Goal: Information Seeking & Learning: Learn about a topic

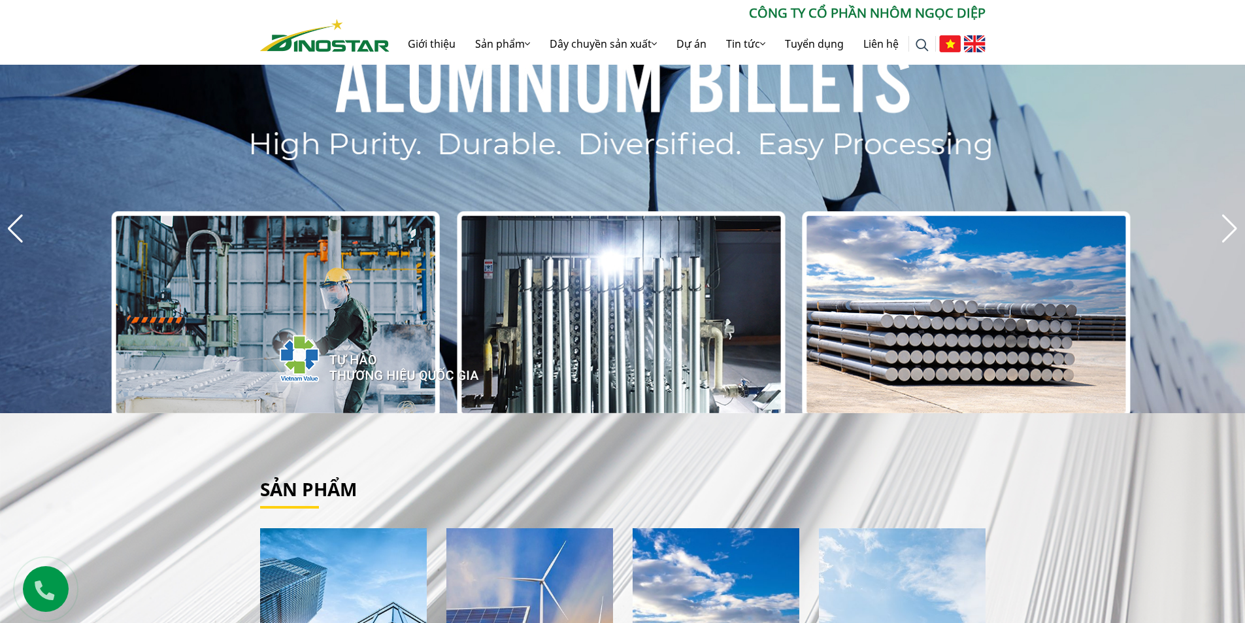
scroll to position [65, 0]
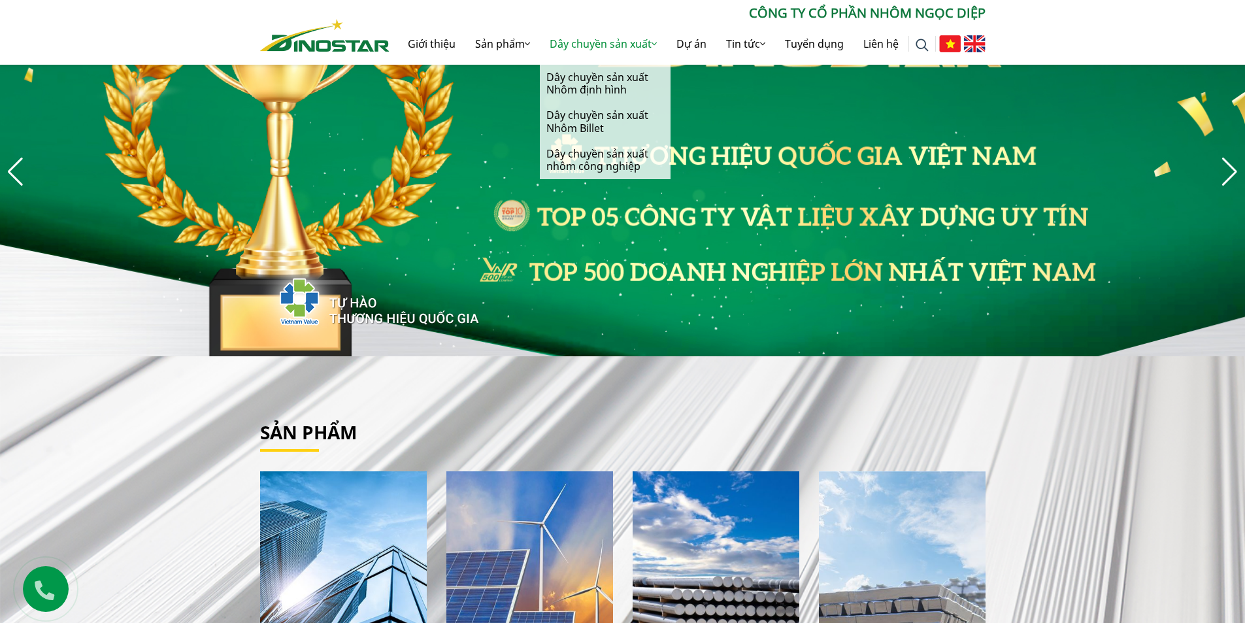
click at [612, 43] on link "Dây chuyền sản xuất" at bounding box center [603, 44] width 127 height 42
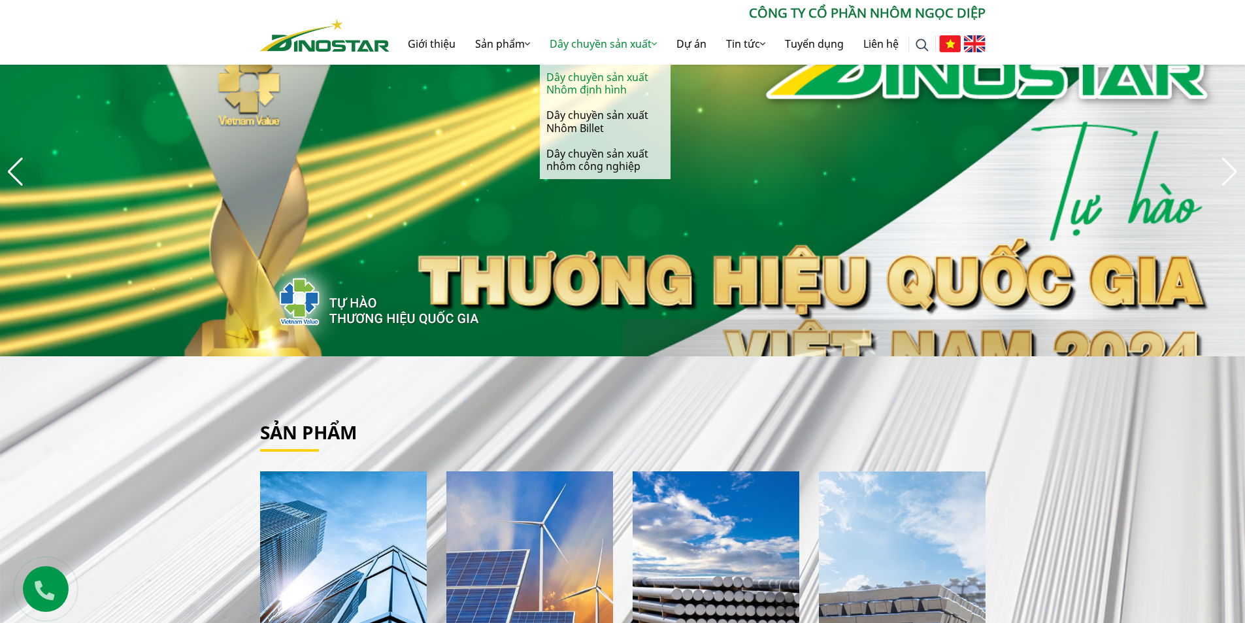
click at [598, 81] on link "Dây chuyền sản xuất Nhôm định hình" at bounding box center [605, 84] width 131 height 38
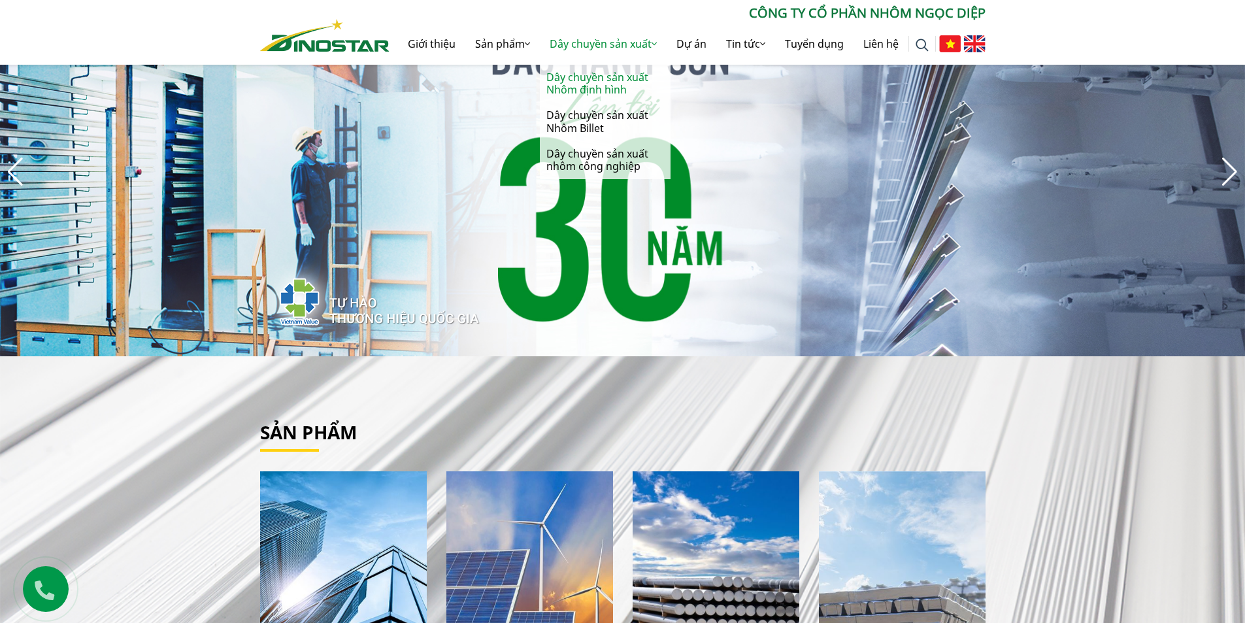
click at [597, 80] on link "Dây chuyền sản xuất Nhôm định hình" at bounding box center [605, 84] width 131 height 38
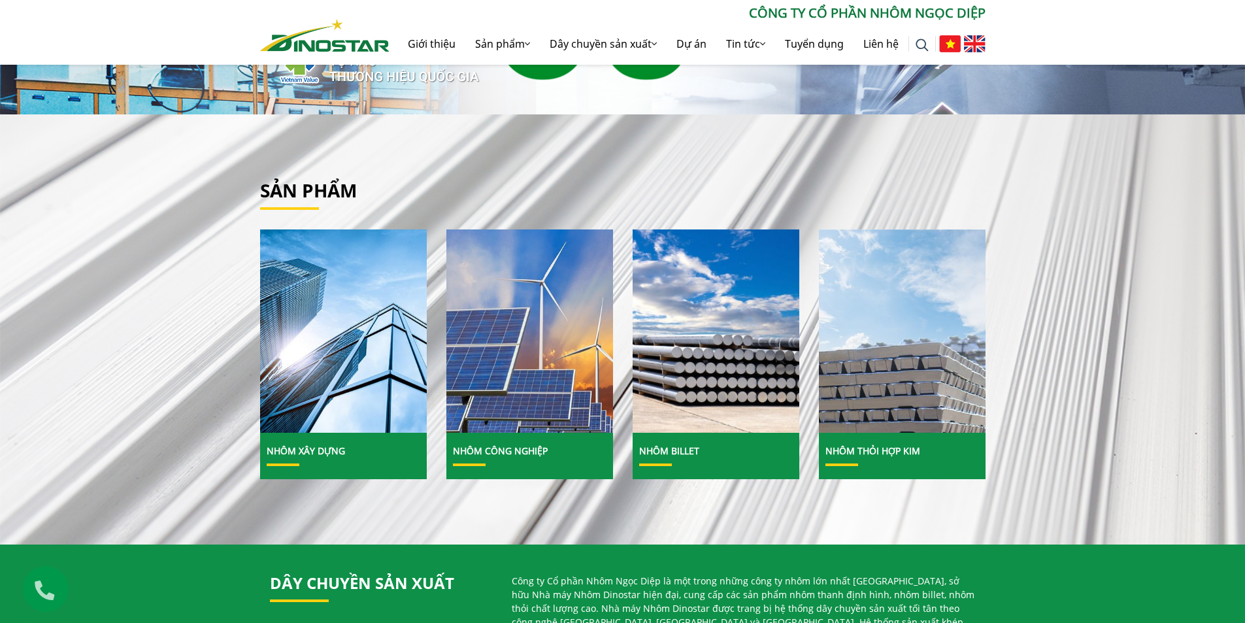
scroll to position [327, 0]
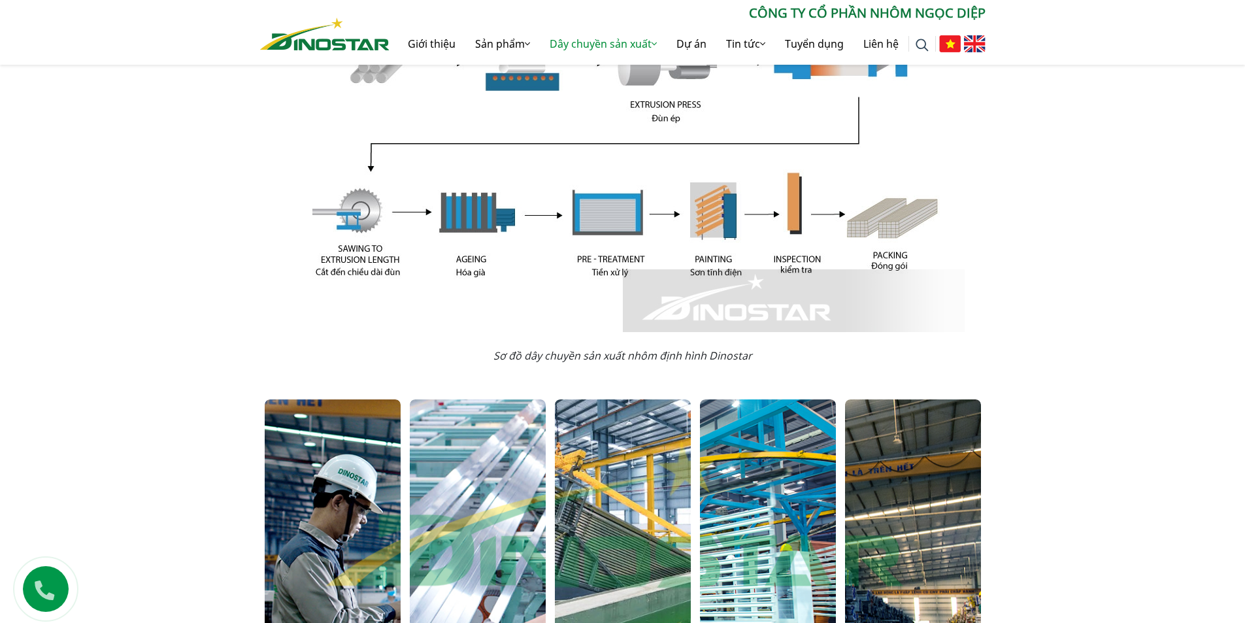
scroll to position [457, 0]
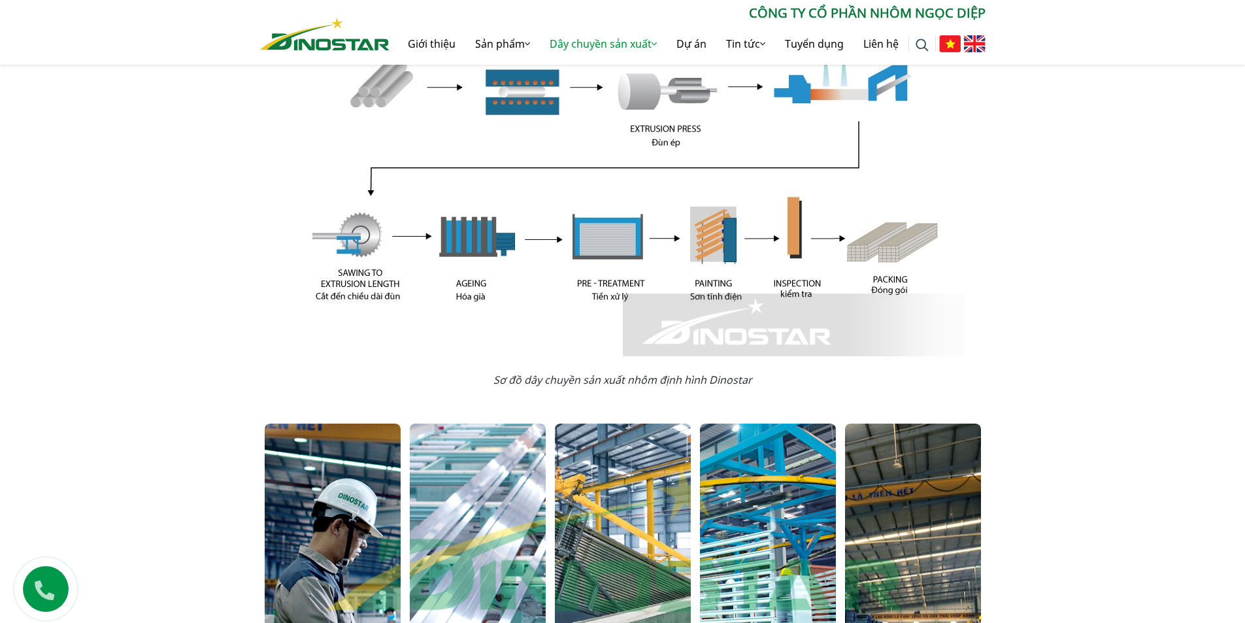
click at [548, 379] on em "Sơ đồ dây chuyền sản xuất nhôm định hình Dinostar" at bounding box center [622, 380] width 259 height 14
click at [569, 380] on em "Sơ đồ dây chuyền sản xuất nhôm định hình Dinostar" at bounding box center [622, 380] width 259 height 14
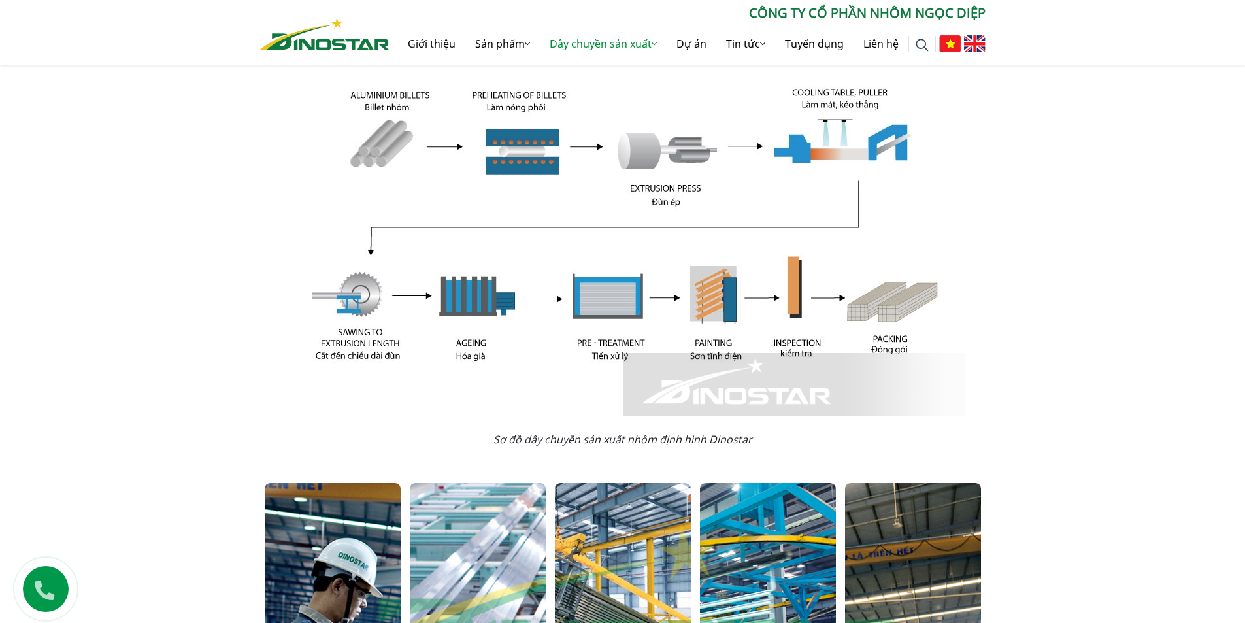
scroll to position [327, 0]
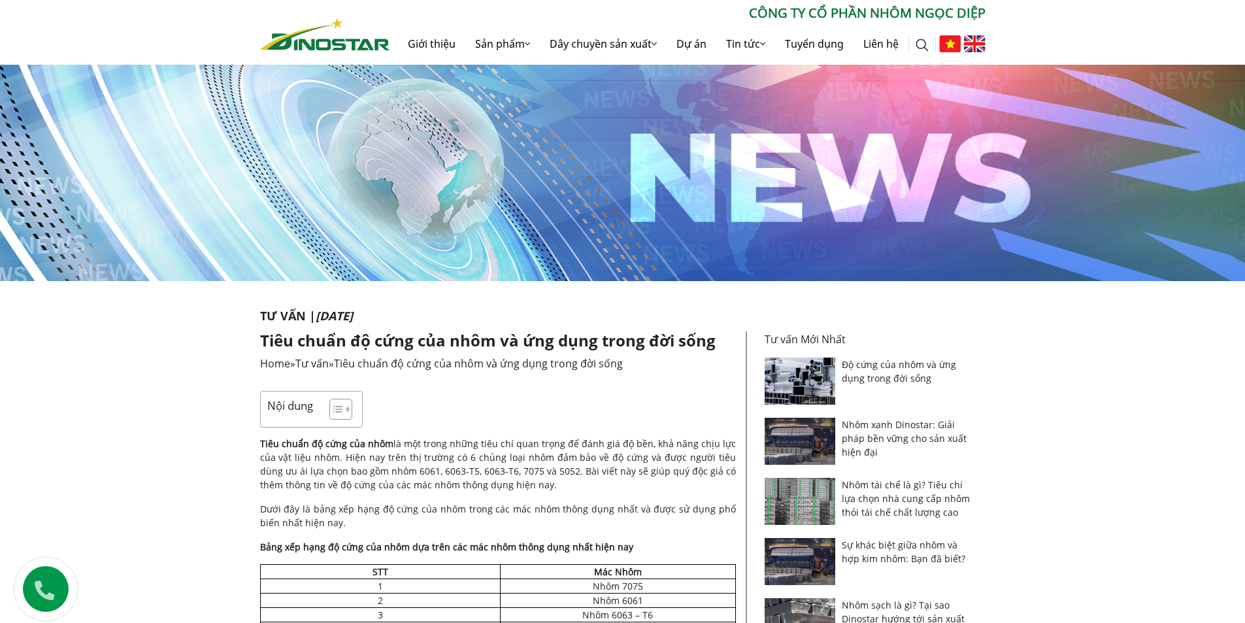
click at [456, 446] on p "Tiêu chuẩn độ cứng của nhôm là một trong những tiêu chí quan trọng để đánh giá …" at bounding box center [498, 464] width 476 height 55
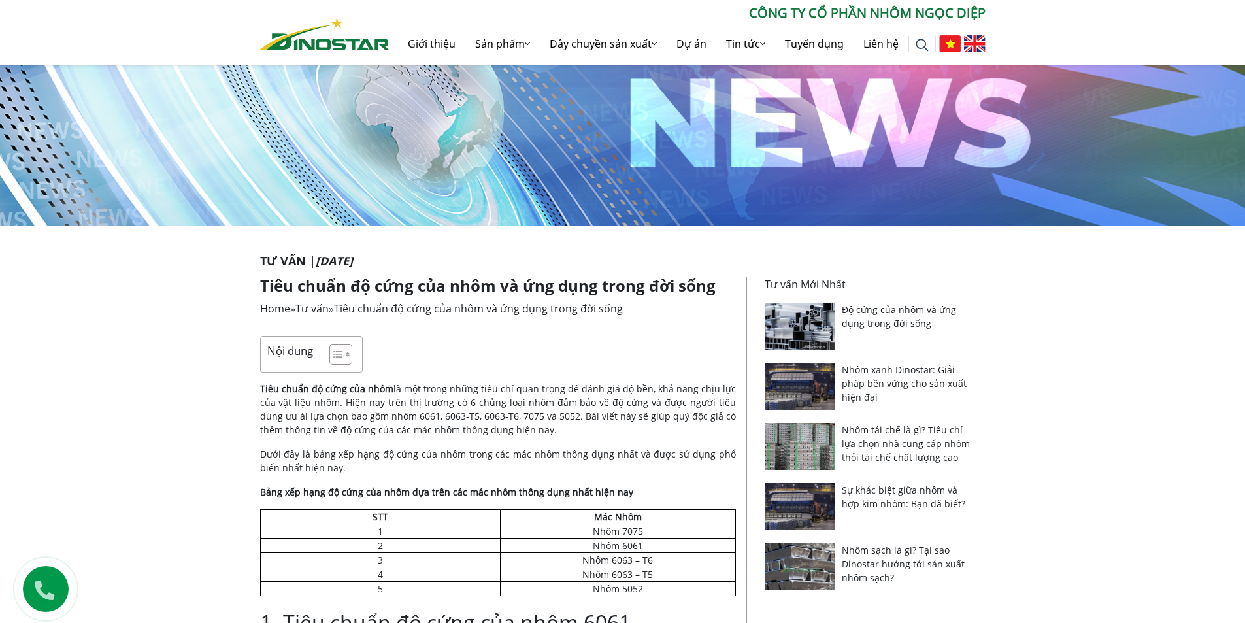
scroll to position [196, 0]
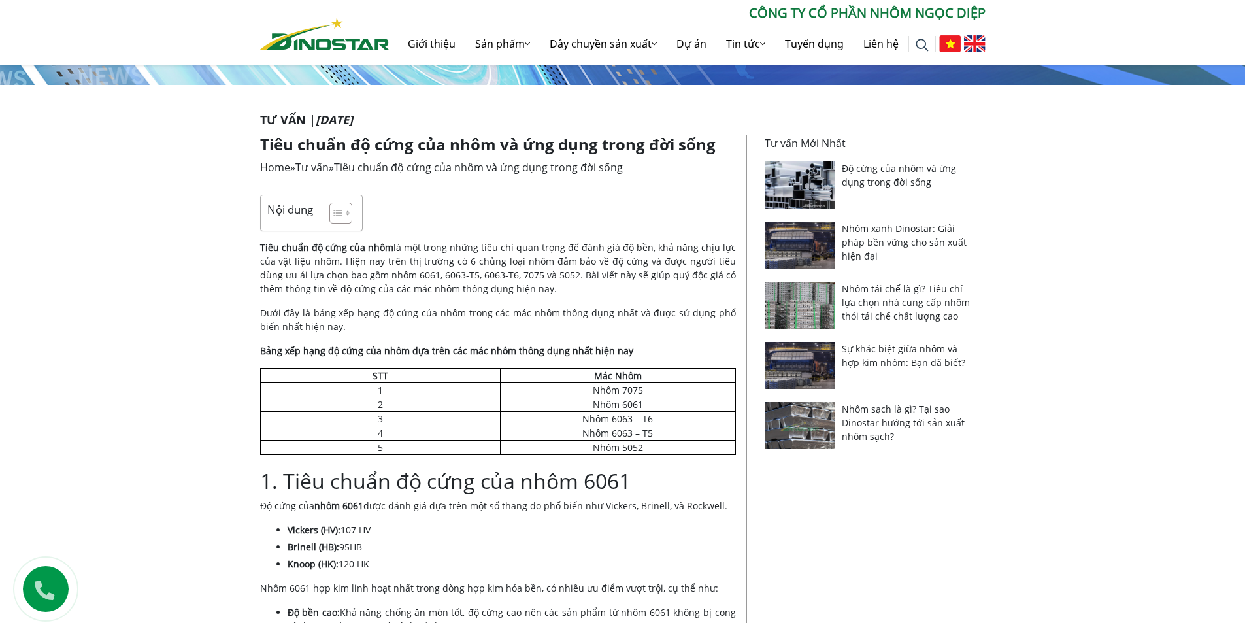
click at [429, 352] on strong "Bảng xếp hạng độ cứng của nhôm dựa trên các mác nhôm thông dụng nhất hiện nay" at bounding box center [446, 350] width 373 height 12
click at [497, 355] on strong "Bảng xếp hạng độ cứng của nhôm dựa trên các mác nhôm thông dụng nhất hiện nay" at bounding box center [446, 350] width 373 height 12
click at [523, 350] on strong "Bảng xếp hạng độ cứng của nhôm dựa trên các mác nhôm thông dụng nhất hiện nay" at bounding box center [446, 350] width 373 height 12
click at [539, 350] on strong "Bảng xếp hạng độ cứng của nhôm dựa trên các mác nhôm thông dụng nhất hiện nay" at bounding box center [446, 350] width 373 height 12
click at [548, 350] on strong "Bảng xếp hạng độ cứng của nhôm dựa trên các mác nhôm thông dụng nhất hiện nay" at bounding box center [446, 350] width 373 height 12
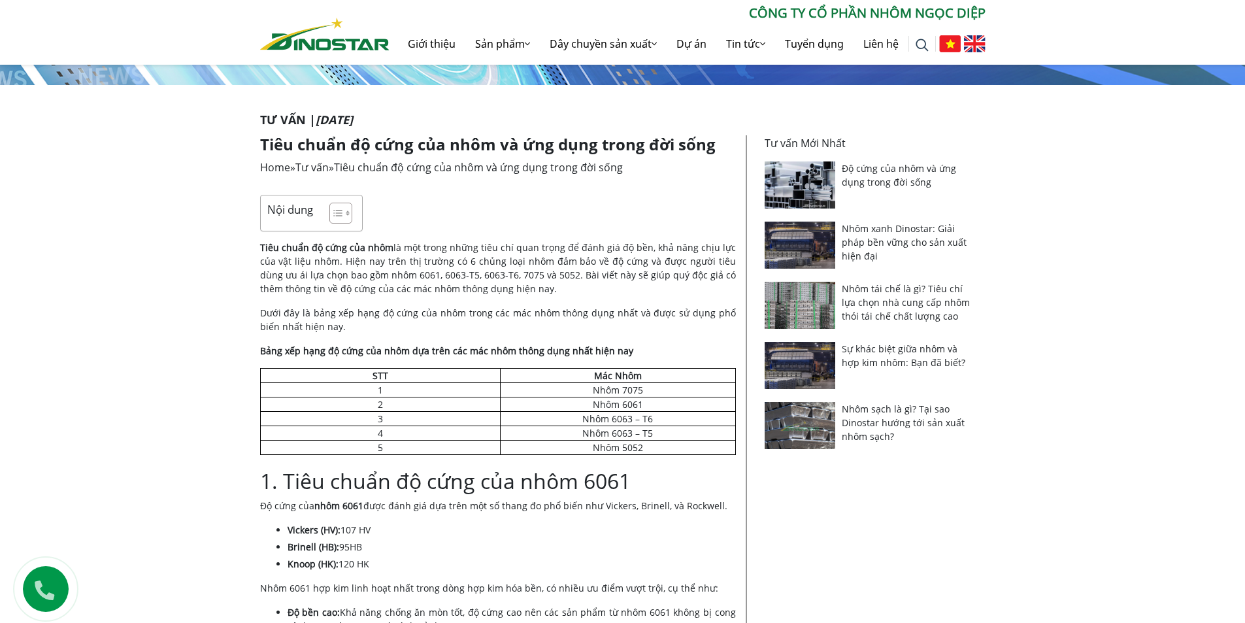
click at [569, 350] on strong "Bảng xếp hạng độ cứng của nhôm dựa trên các mác nhôm thông dụng nhất hiện nay" at bounding box center [446, 350] width 373 height 12
click at [578, 352] on strong "Bảng xếp hạng độ cứng của nhôm dựa trên các mác nhôm thông dụng nhất hiện nay" at bounding box center [446, 350] width 373 height 12
click at [589, 352] on strong "Bảng xếp hạng độ cứng của nhôm dựa trên các mác nhôm thông dụng nhất hiện nay" at bounding box center [446, 350] width 373 height 12
click at [595, 351] on strong "Bảng xếp hạng độ cứng của nhôm dựa trên các mác nhôm thông dụng nhất hiện nay" at bounding box center [446, 350] width 373 height 12
click at [613, 349] on strong "Bảng xếp hạng độ cứng của nhôm dựa trên các mác nhôm thông dụng nhất hiện nay" at bounding box center [446, 350] width 373 height 12
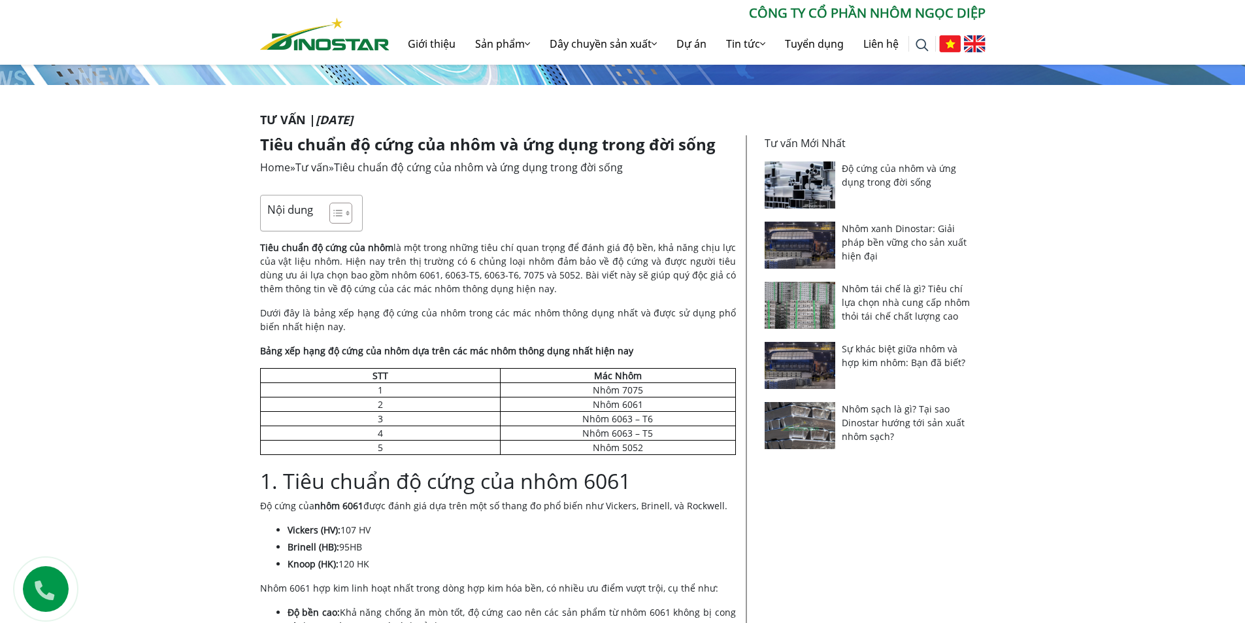
click at [594, 352] on strong "Bảng xếp hạng độ cứng của nhôm dựa trên các mác nhôm thông dụng nhất hiện nay" at bounding box center [446, 350] width 373 height 12
click at [576, 350] on strong "Bảng xếp hạng độ cứng của nhôm dựa trên các mác nhôm thông dụng nhất hiện nay" at bounding box center [446, 350] width 373 height 12
click at [547, 350] on strong "Bảng xếp hạng độ cứng của nhôm dựa trên các mác nhôm thông dụng nhất hiện nay" at bounding box center [446, 350] width 373 height 12
click at [522, 351] on strong "Bảng xếp hạng độ cứng của nhôm dựa trên các mác nhôm thông dụng nhất hiện nay" at bounding box center [446, 350] width 373 height 12
click at [494, 353] on strong "Bảng xếp hạng độ cứng của nhôm dựa trên các mác nhôm thông dụng nhất hiện nay" at bounding box center [446, 350] width 373 height 12
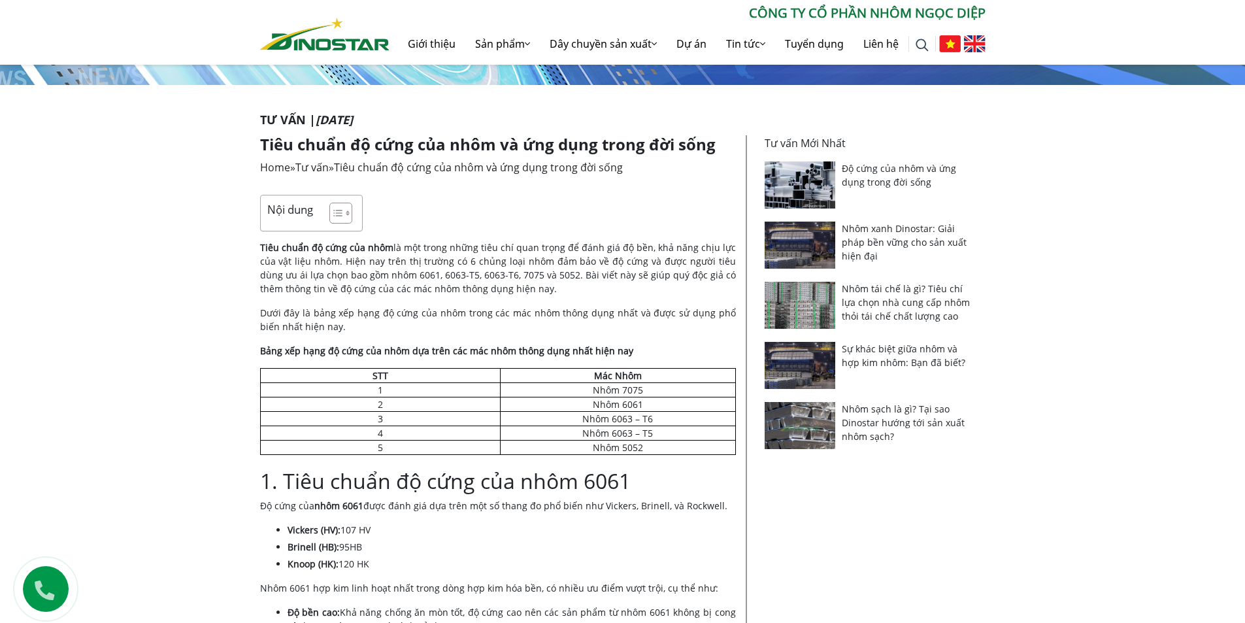
click at [488, 352] on strong "Bảng xếp hạng độ cứng của nhôm dựa trên các mác nhôm thông dụng nhất hiện nay" at bounding box center [446, 350] width 373 height 12
click at [650, 263] on p "Tiêu chuẩn độ cứng của nhôm là một trong những tiêu chí quan trọng để đánh giá …" at bounding box center [498, 268] width 476 height 55
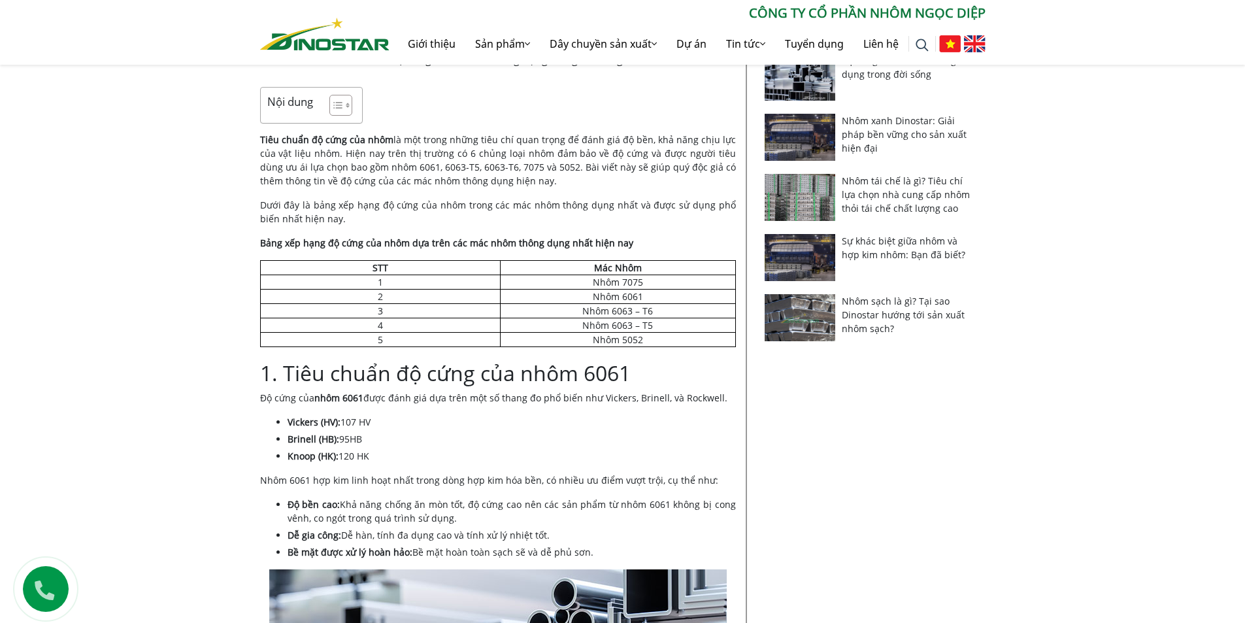
scroll to position [327, 0]
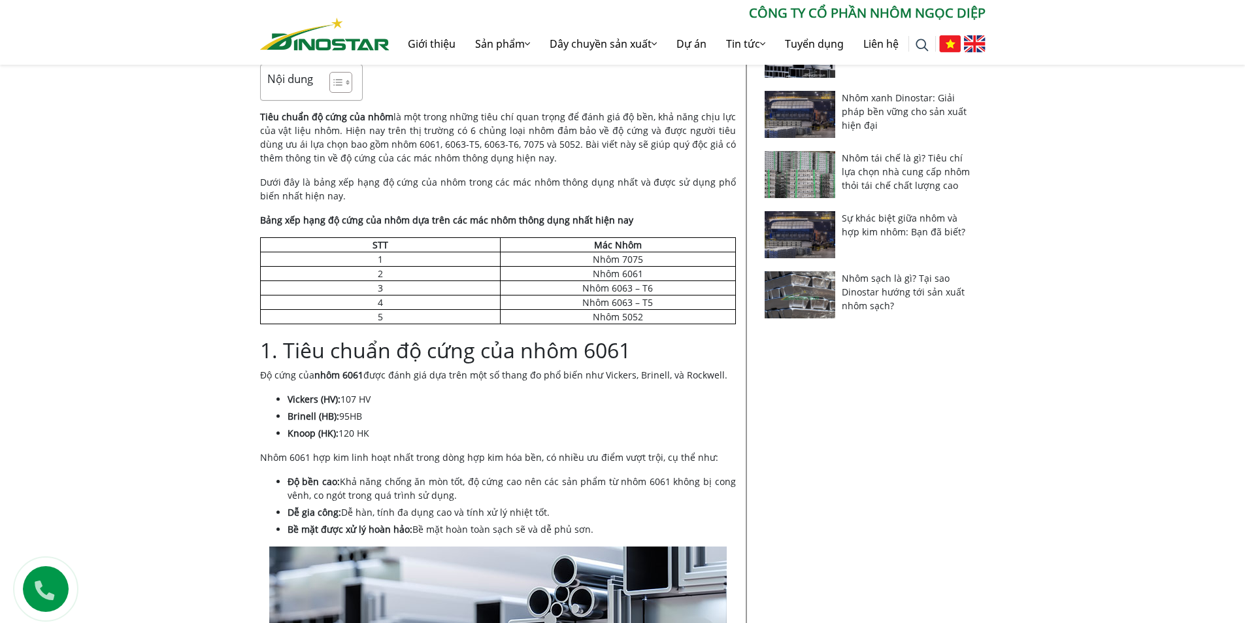
click at [419, 374] on p "Độ cứng của nhôm 6061 được đánh giá dựa trên một số thang đo phổ biến như Vicke…" at bounding box center [498, 375] width 476 height 14
click at [446, 376] on p "Độ cứng của nhôm 6061 được đánh giá dựa trên một số thang đo phổ biến như Vicke…" at bounding box center [498, 375] width 476 height 14
click at [453, 376] on p "Độ cứng của nhôm 6061 được đánh giá dựa trên một số thang đo phổ biến như Vicke…" at bounding box center [498, 375] width 476 height 14
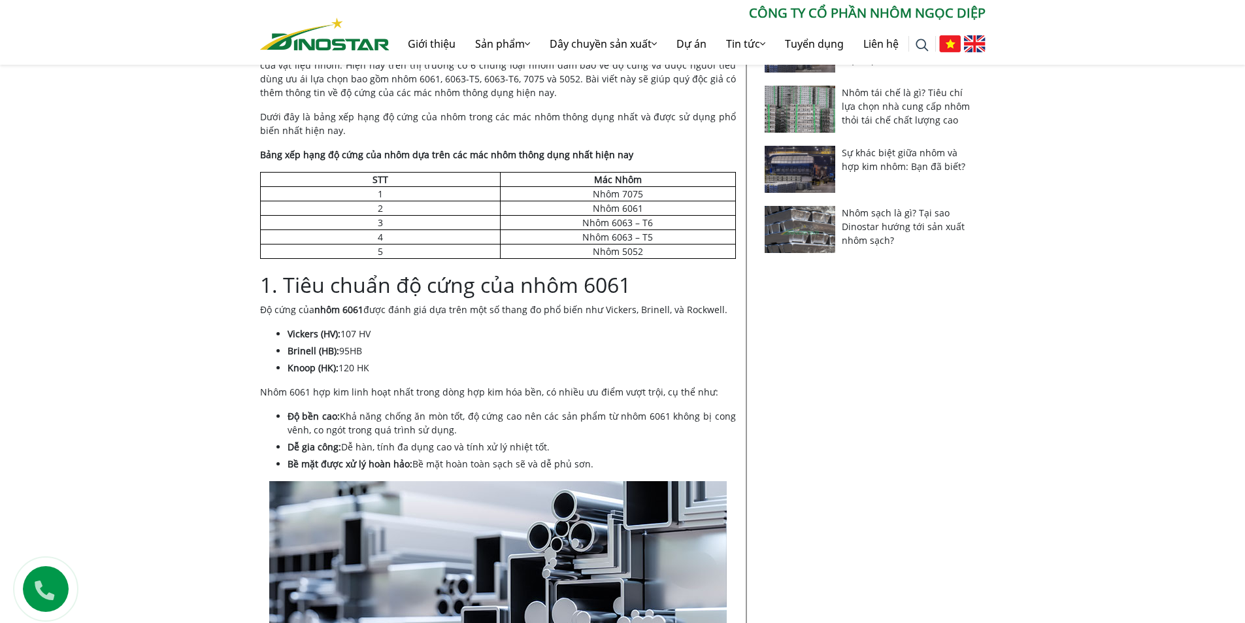
click at [389, 417] on li "Độ bền cao: Khả năng chống ăn mòn tốt, độ cứng cao nên các sản phẩm từ nhôm 606…" at bounding box center [512, 422] width 448 height 27
click at [421, 416] on li "Độ bền cao: Khả năng chống ăn mòn tốt, độ cứng cao nên các sản phẩm từ nhôm 606…" at bounding box center [512, 422] width 448 height 27
click at [456, 416] on li "Độ bền cao: Khả năng chống ăn mòn tốt, độ cứng cao nên các sản phẩm từ nhôm 606…" at bounding box center [512, 422] width 448 height 27
click at [508, 416] on li "Độ bền cao: Khả năng chống ăn mòn tốt, độ cứng cao nên các sản phẩm từ nhôm 606…" at bounding box center [512, 422] width 448 height 27
drag, startPoint x: 545, startPoint y: 416, endPoint x: 559, endPoint y: 416, distance: 14.4
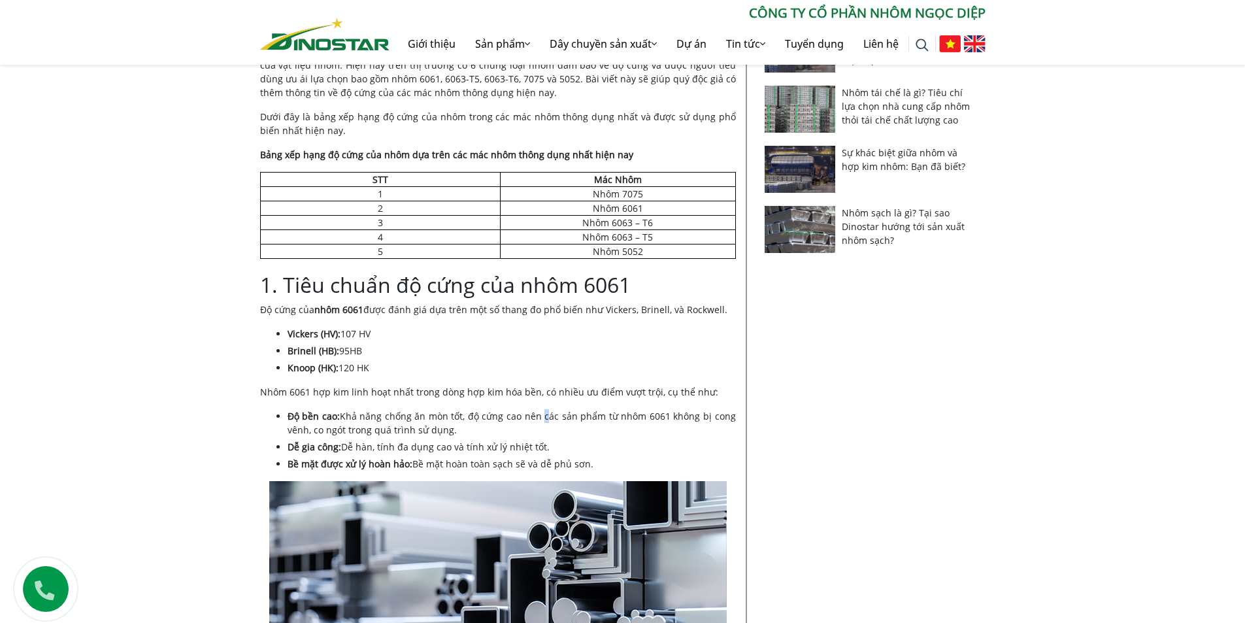
click at [557, 416] on li "Độ bền cao: Khả năng chống ăn mòn tốt, độ cứng cao nên các sản phẩm từ nhôm 606…" at bounding box center [512, 422] width 448 height 27
click at [607, 416] on li "Độ bền cao: Khả năng chống ăn mòn tốt, độ cứng cao nên các sản phẩm từ nhôm 606…" at bounding box center [512, 422] width 448 height 27
drag, startPoint x: 661, startPoint y: 416, endPoint x: 669, endPoint y: 416, distance: 7.8
click at [667, 416] on li "Độ bền cao: Khả năng chống ăn mòn tốt, độ cứng cao nên các sản phẩm từ nhôm 606…" at bounding box center [512, 422] width 448 height 27
drag, startPoint x: 686, startPoint y: 416, endPoint x: 693, endPoint y: 416, distance: 7.2
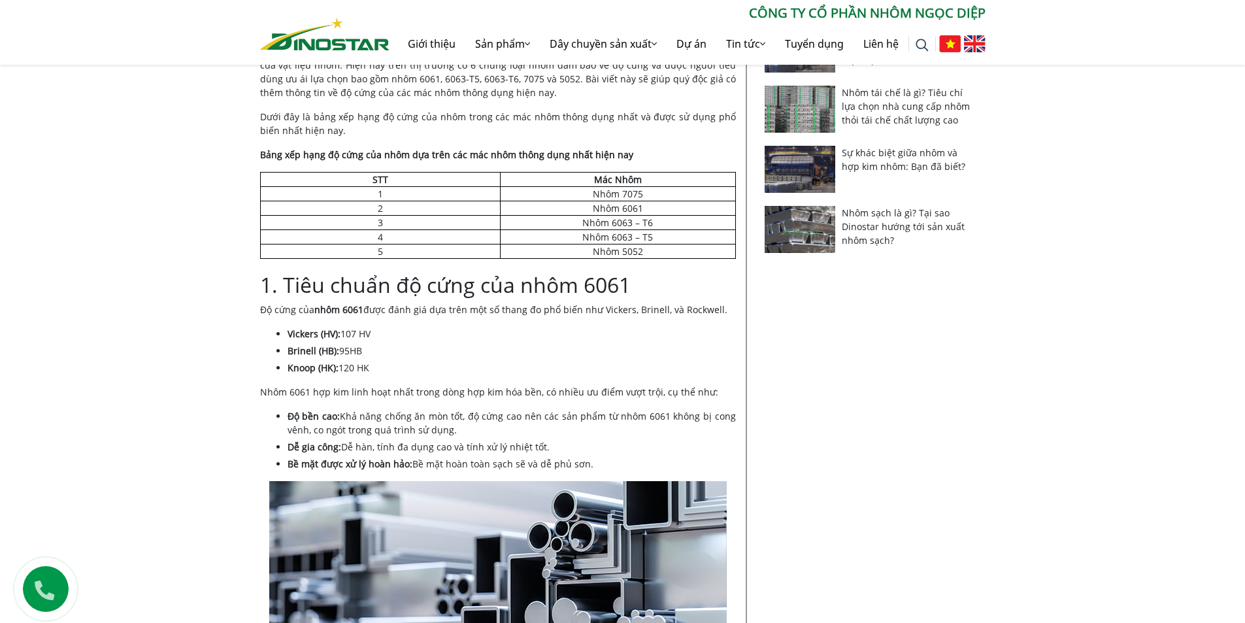
click at [693, 416] on li "Độ bền cao: Khả năng chống ăn mòn tốt, độ cứng cao nên các sản phẩm từ nhôm 606…" at bounding box center [512, 422] width 448 height 27
click at [646, 416] on li "Độ bền cao: Khả năng chống ăn mòn tốt, độ cứng cao nên các sản phẩm từ nhôm 606…" at bounding box center [512, 422] width 448 height 27
drag, startPoint x: 354, startPoint y: 430, endPoint x: 371, endPoint y: 431, distance: 17.7
click at [371, 431] on li "Độ bền cao: Khả năng chống ăn mòn tốt, độ cứng cao nên các sản phẩm từ nhôm 606…" at bounding box center [512, 422] width 448 height 27
drag, startPoint x: 406, startPoint y: 429, endPoint x: 414, endPoint y: 429, distance: 7.8
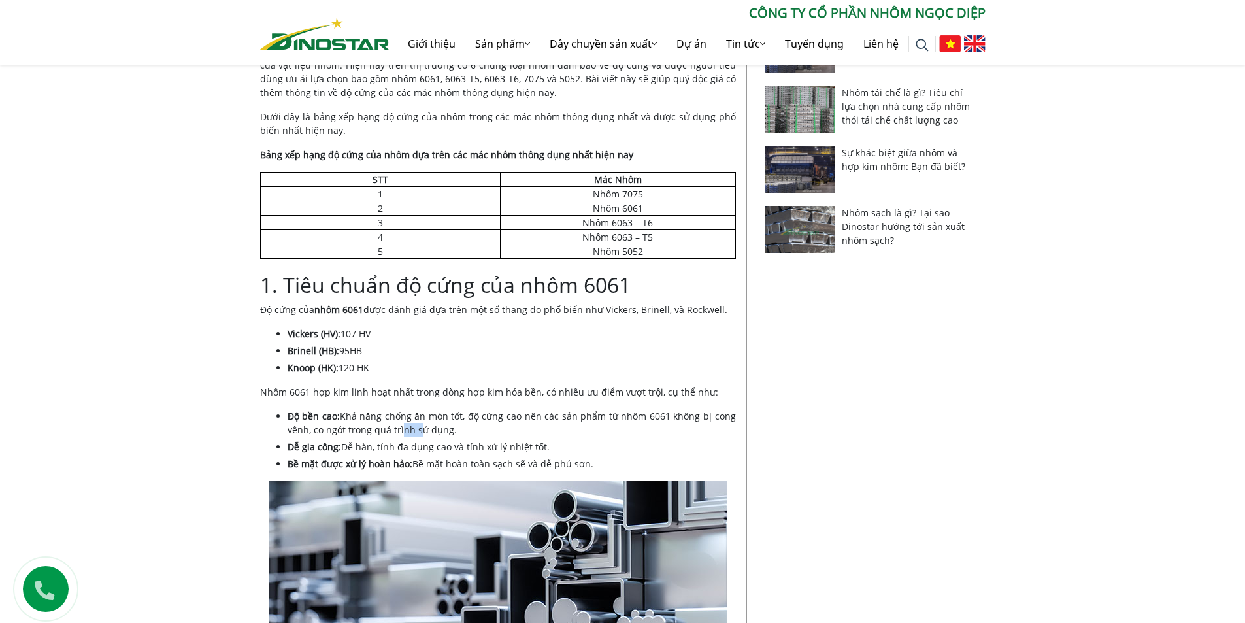
click at [414, 429] on li "Độ bền cao: Khả năng chống ăn mòn tốt, độ cứng cao nên các sản phẩm từ nhôm 606…" at bounding box center [512, 422] width 448 height 27
drag, startPoint x: 366, startPoint y: 448, endPoint x: 387, endPoint y: 450, distance: 21.1
click at [385, 450] on li "Dễ gia công: Dễ hàn, tính đa dụng cao và tính xử lý nhiệt tốt." at bounding box center [512, 447] width 448 height 14
drag, startPoint x: 449, startPoint y: 449, endPoint x: 471, endPoint y: 448, distance: 21.6
click at [468, 449] on li "Dễ gia công: Dễ hàn, tính đa dụng cao và tính xử lý nhiệt tốt." at bounding box center [512, 447] width 448 height 14
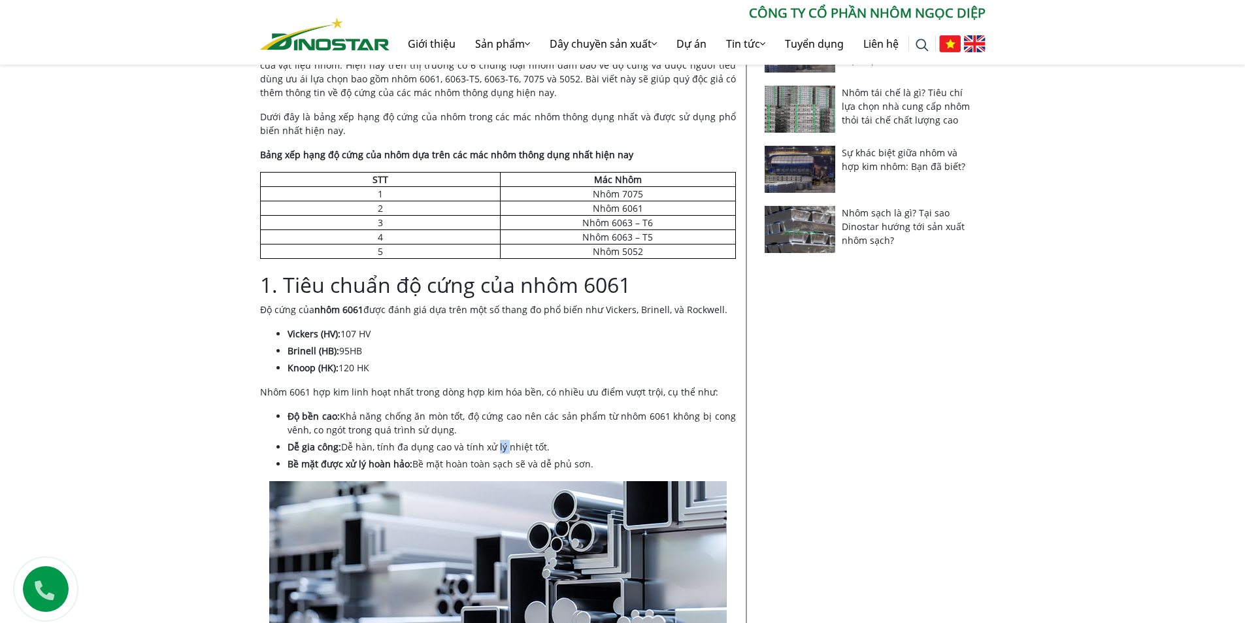
click at [509, 446] on li "Dễ gia công: Dễ hàn, tính đa dụng cao và tính xử lý nhiệt tốt." at bounding box center [512, 447] width 448 height 14
click at [535, 446] on li "Dễ gia công: Dễ hàn, tính đa dụng cao và tính xử lý nhiệt tốt." at bounding box center [512, 447] width 448 height 14
drag, startPoint x: 439, startPoint y: 464, endPoint x: 455, endPoint y: 463, distance: 15.7
click at [450, 464] on li "Bề mặt được xử lý hoàn hảo: Bề mặt hoàn toàn sạch sẽ và dễ phủ sơn." at bounding box center [512, 464] width 448 height 14
drag, startPoint x: 491, startPoint y: 462, endPoint x: 501, endPoint y: 462, distance: 9.8
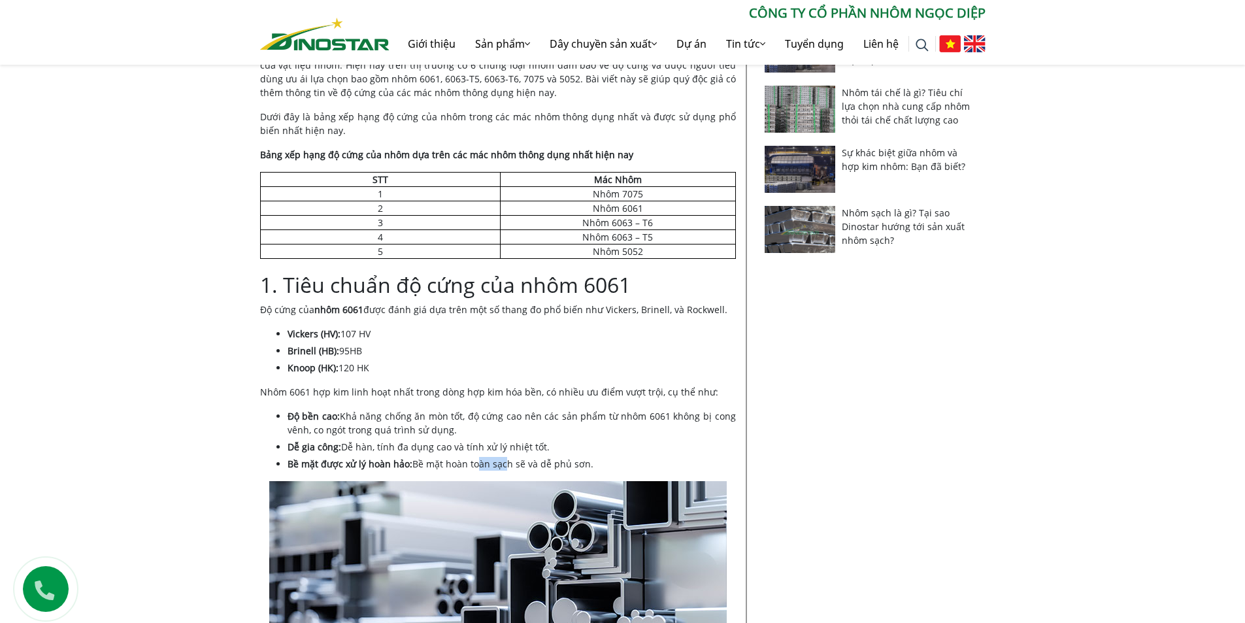
click at [499, 462] on li "Bề mặt được xử lý hoàn hảo: Bề mặt hoàn toàn sạch sẽ và dễ phủ sơn." at bounding box center [512, 464] width 448 height 14
click at [530, 461] on li "Bề mặt được xử lý hoàn hảo: Bề mặt hoàn toàn sạch sẽ và dễ phủ sơn." at bounding box center [512, 464] width 448 height 14
drag, startPoint x: 548, startPoint y: 460, endPoint x: 555, endPoint y: 459, distance: 6.6
click at [555, 459] on li "Bề mặt được xử lý hoàn hảo: Bề mặt hoàn toàn sạch sẽ và dễ phủ sơn." at bounding box center [512, 464] width 448 height 14
click at [565, 461] on li "Bề mặt được xử lý hoàn hảo: Bề mặt hoàn toàn sạch sẽ và dễ phủ sơn." at bounding box center [512, 464] width 448 height 14
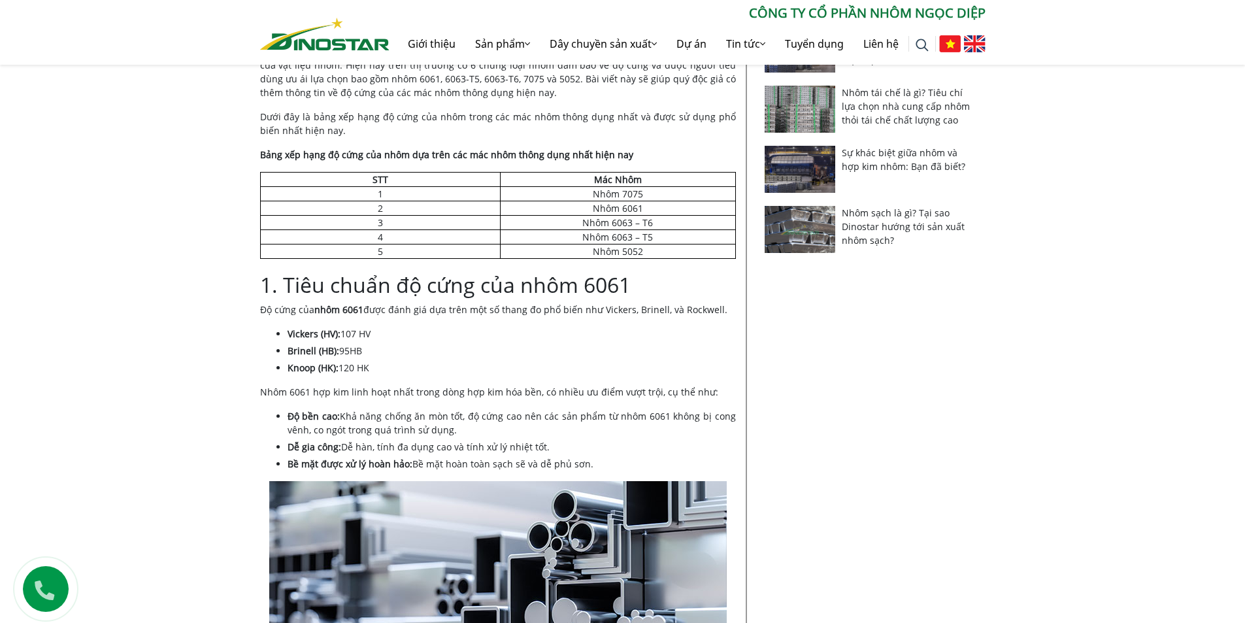
click at [575, 464] on li "Bề mặt được xử lý hoàn hảo: Bề mặt hoàn toàn sạch sẽ và dễ phủ sơn." at bounding box center [512, 464] width 448 height 14
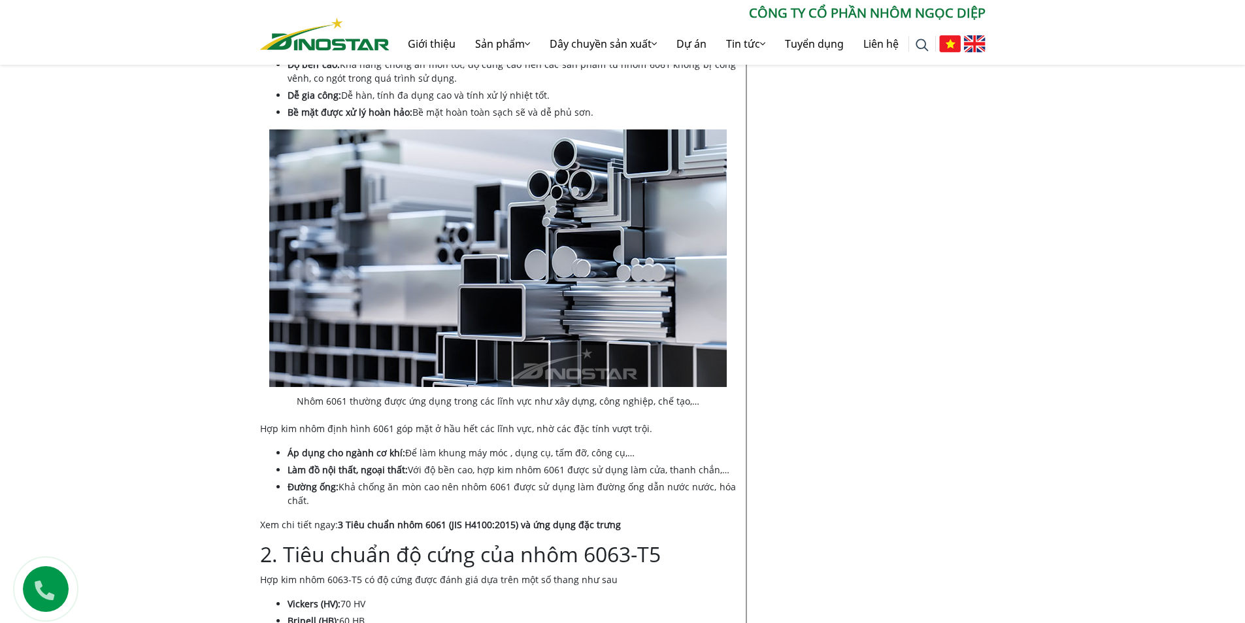
scroll to position [784, 0]
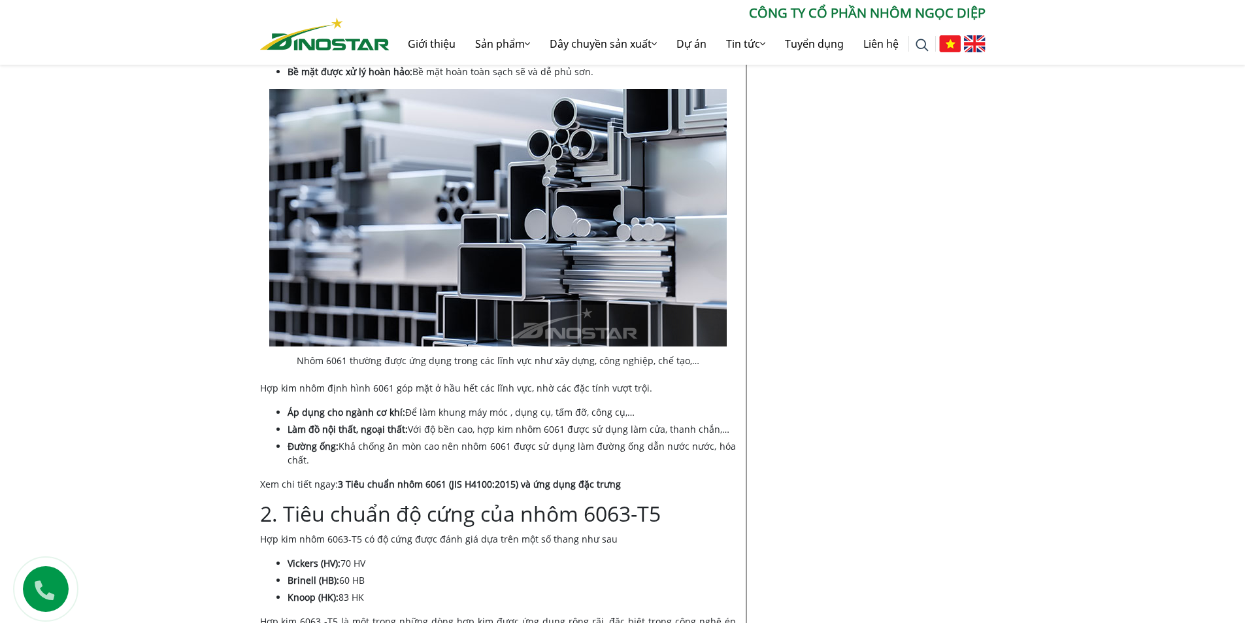
click at [327, 414] on strong "Áp dụng cho ngành cơ khí:" at bounding box center [347, 412] width 118 height 12
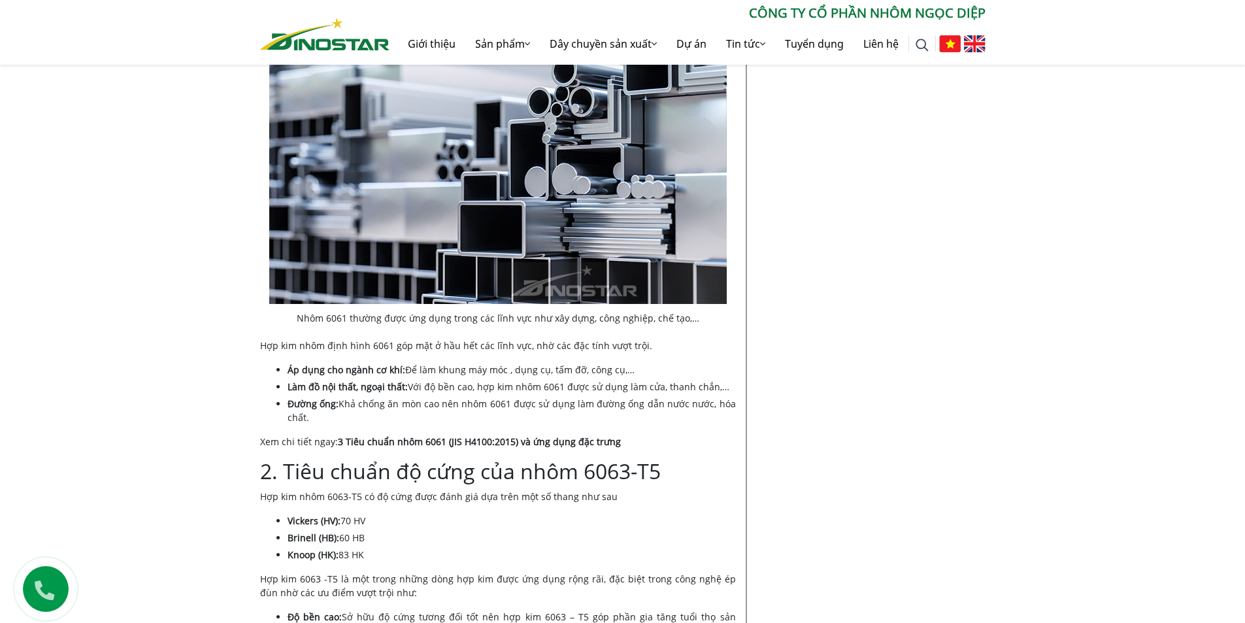
scroll to position [850, 0]
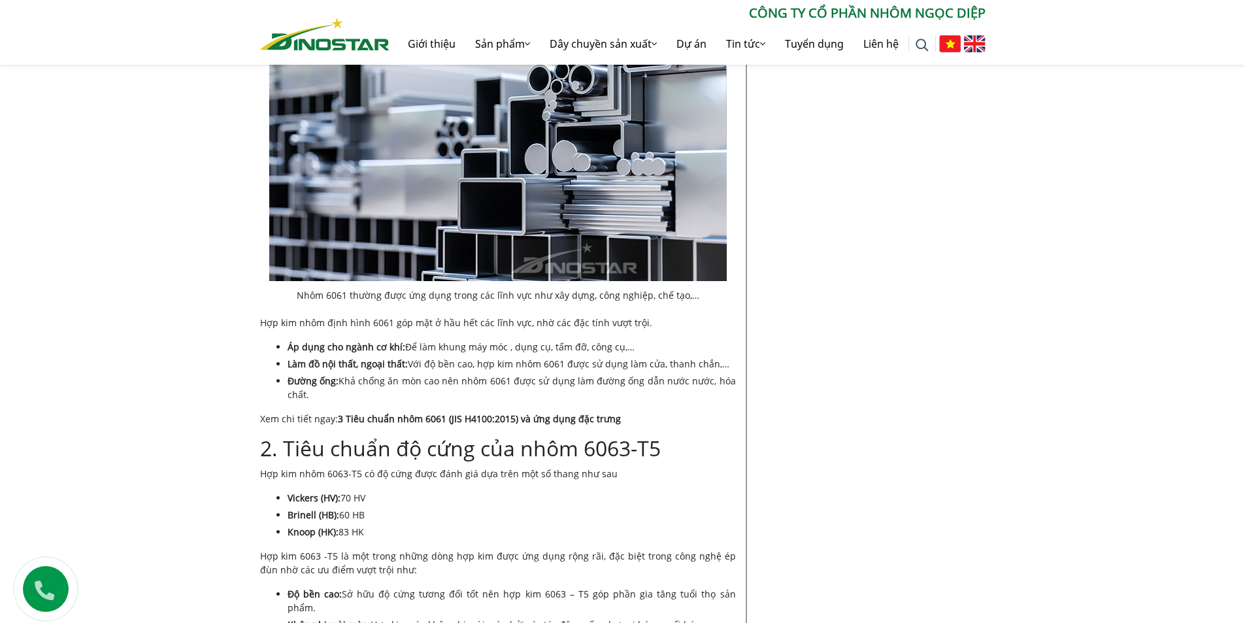
click at [365, 477] on p "Hợp kim nhôm 6063-T5 có độ cứng được đánh giá dựa trên một số thang như sau" at bounding box center [498, 474] width 476 height 14
click at [420, 476] on p "Hợp kim nhôm 6063-T5 có độ cứng được đánh giá dựa trên một số thang như sau" at bounding box center [498, 474] width 476 height 14
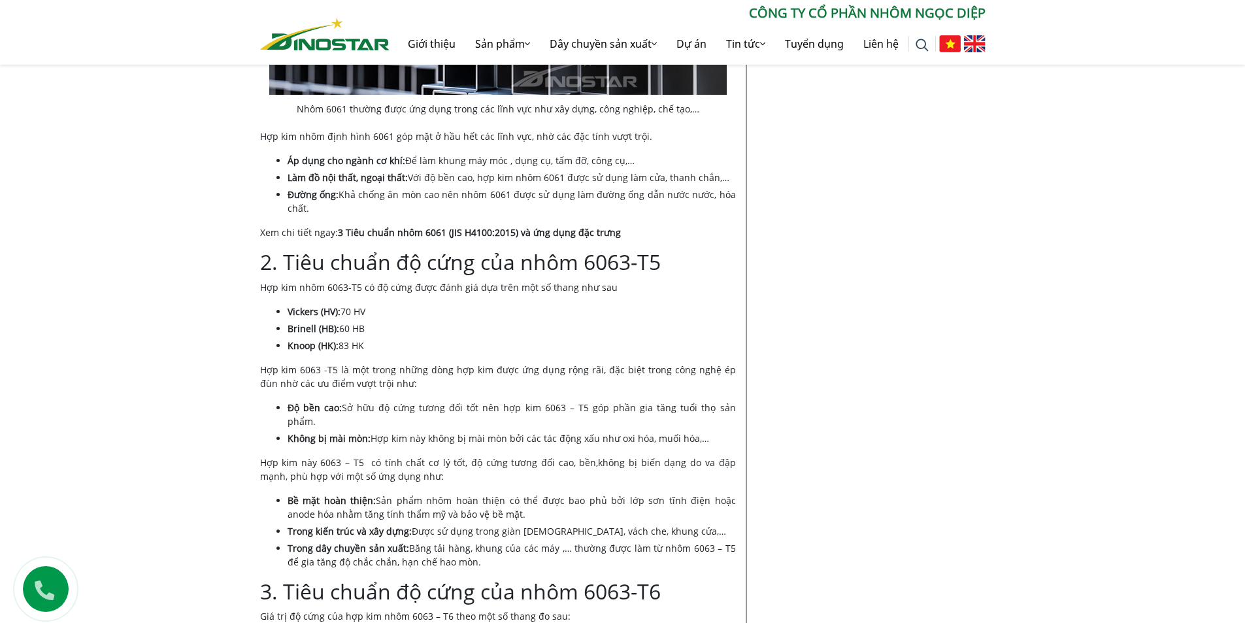
scroll to position [1046, 0]
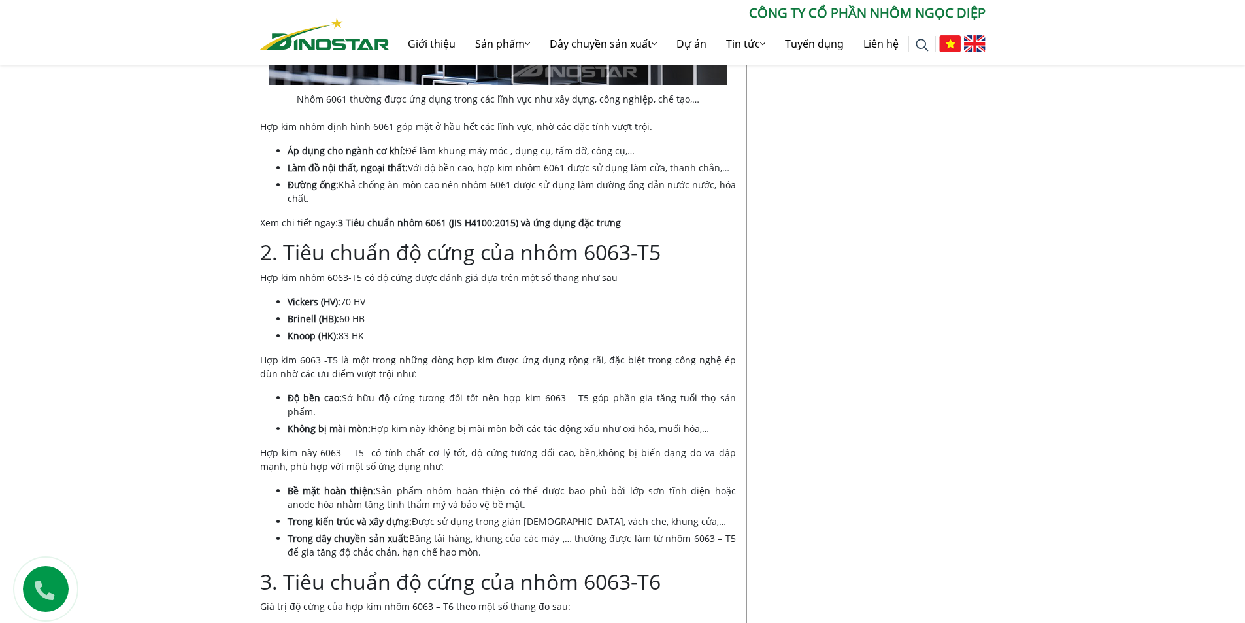
drag, startPoint x: 380, startPoint y: 397, endPoint x: 387, endPoint y: 397, distance: 7.2
click at [387, 397] on li "Độ bền cao: Sở hữu độ cứng tương đối tốt nên hợp kim 6063 – T5 góp phần gia tăn…" at bounding box center [512, 404] width 448 height 27
drag, startPoint x: 454, startPoint y: 397, endPoint x: 473, endPoint y: 394, distance: 19.9
click at [461, 397] on li "Độ bền cao: Sở hữu độ cứng tương đối tốt nên hợp kim 6063 – T5 góp phần gia tăn…" at bounding box center [512, 404] width 448 height 27
click at [501, 393] on li "Độ bền cao: Sở hữu độ cứng tương đối tốt nên hợp kim 6063 – T5 góp phần gia tăn…" at bounding box center [512, 404] width 448 height 27
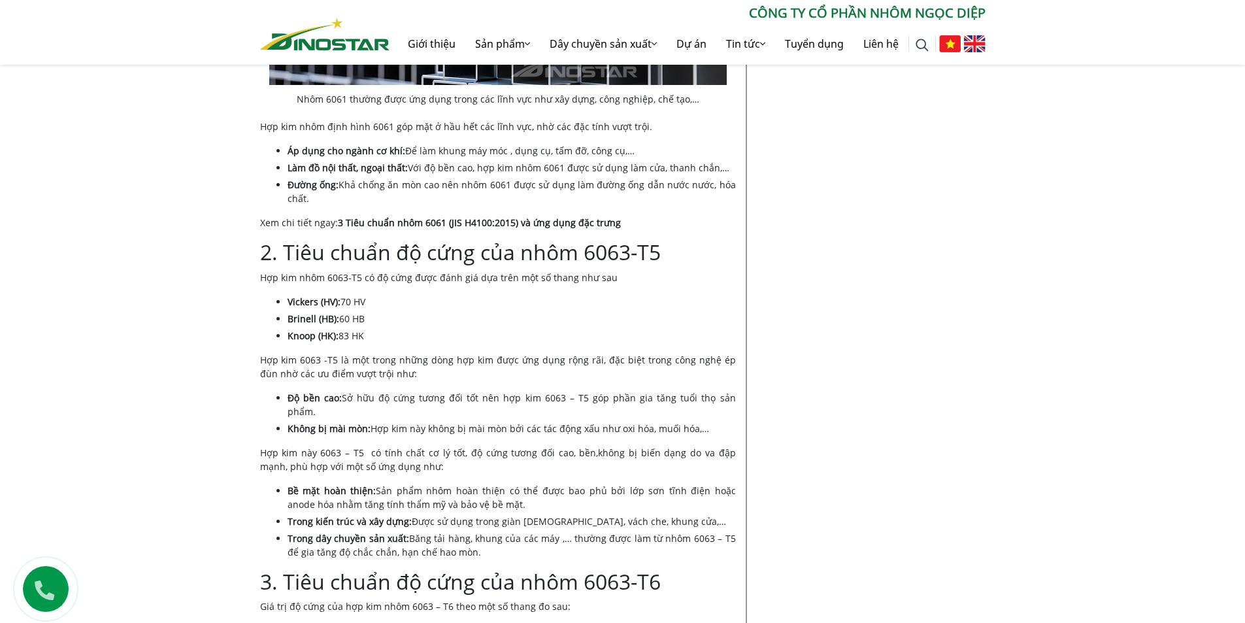
click at [550, 400] on li "Độ bền cao: Sở hữu độ cứng tương đối tốt nên hợp kim 6063 – T5 góp phần gia tăn…" at bounding box center [512, 404] width 448 height 27
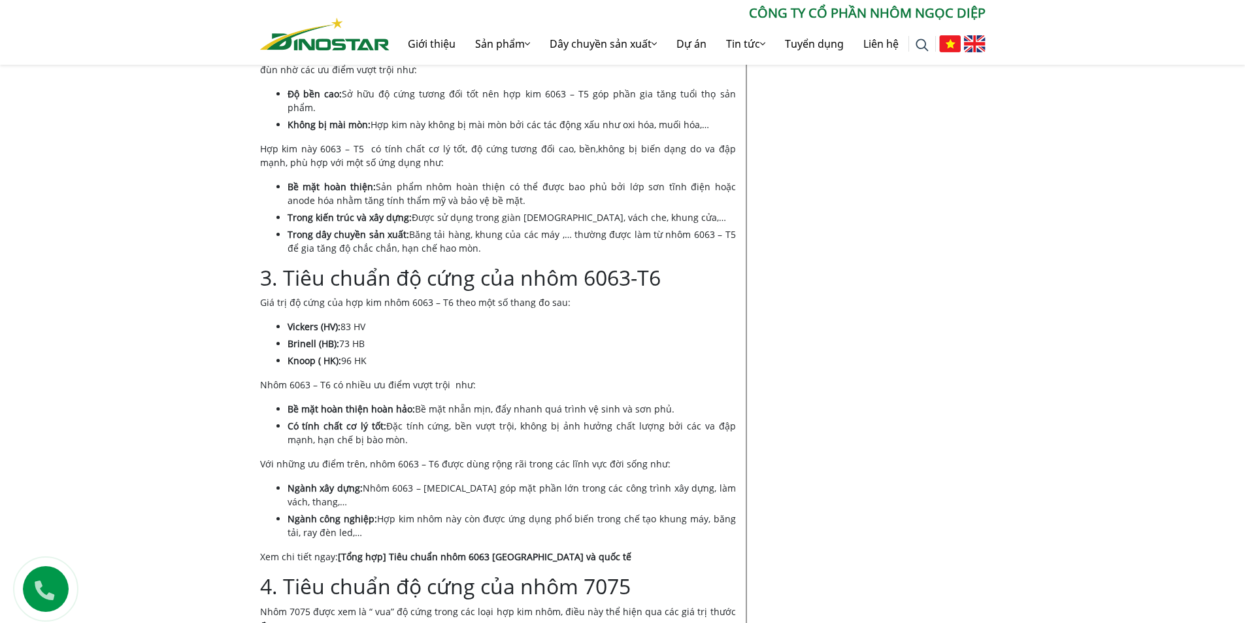
scroll to position [1372, 0]
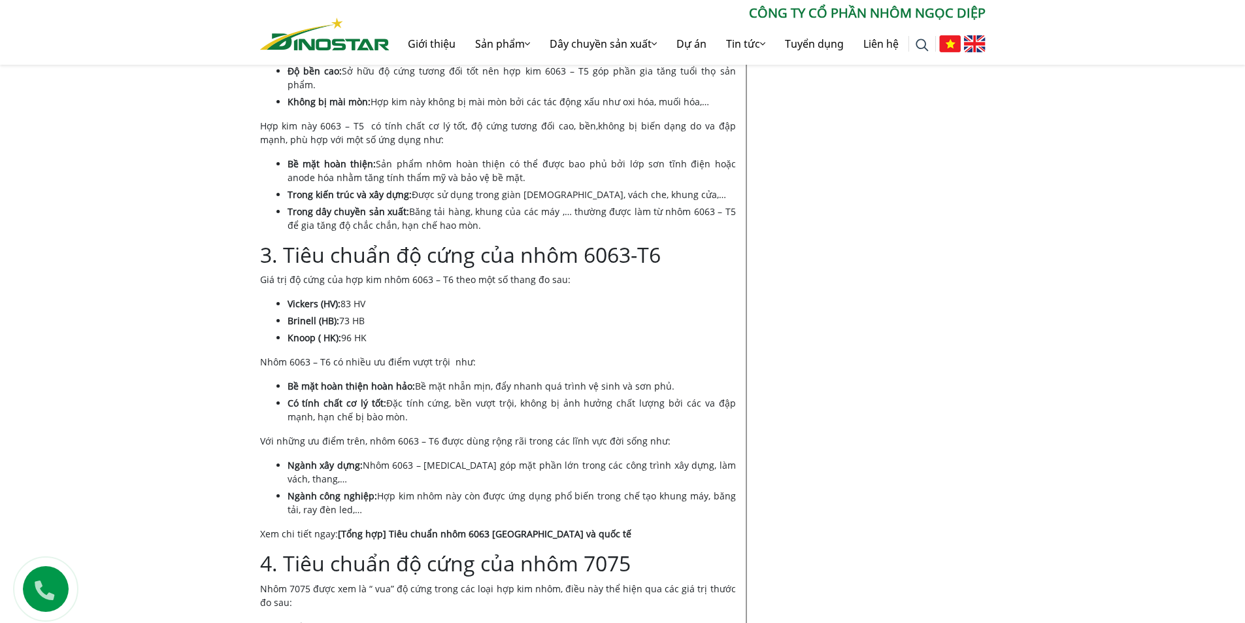
click at [422, 379] on li "Bề mặt hoàn thiện hoàn hảo: Bề mặt nhẵn mịn, đẩy nhanh quá trình vệ sinh và sơn…" at bounding box center [512, 386] width 448 height 14
click at [411, 355] on p "Nhôm 6063 – T6 có nhiều ưu điểm vượt trội như:" at bounding box center [498, 362] width 476 height 14
click at [394, 355] on p "Nhôm 6063 – T6 có nhiều ưu điểm vượt trội như:" at bounding box center [498, 362] width 476 height 14
click at [383, 355] on p "Nhôm 6063 – T6 có nhiều ưu điểm vượt trội như:" at bounding box center [498, 362] width 476 height 14
click at [465, 434] on p "Với những ưu điểm trên, nhôm 6063 – T6 được dùng rộng rãi trong các lĩnh vực đờ…" at bounding box center [498, 441] width 476 height 14
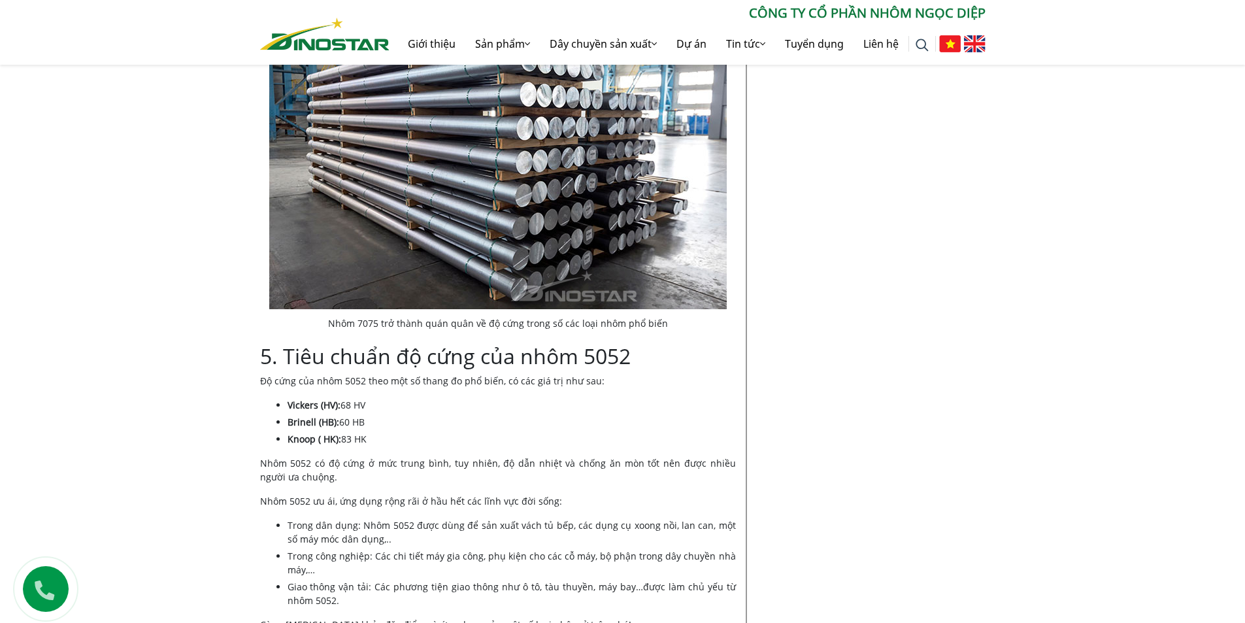
scroll to position [2222, 0]
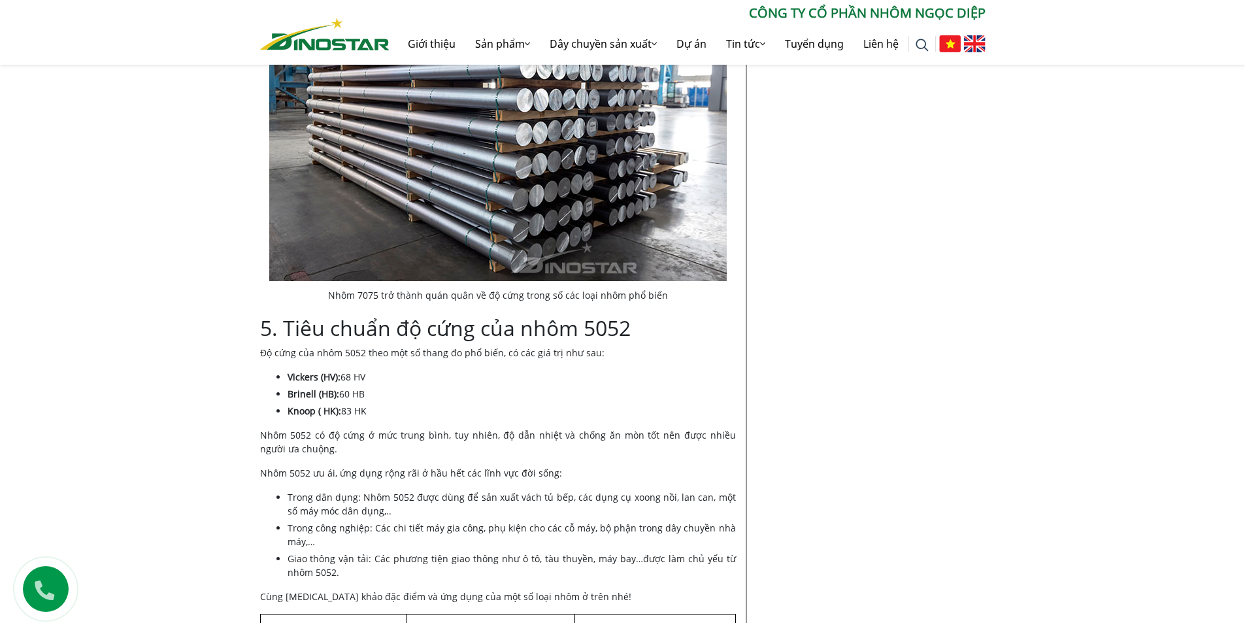
click at [435, 428] on p "Nhôm 5052 có độ cứng ở mức trung bình, tuy nhiên, độ dẫn nhiệt và chống ăn mòn …" at bounding box center [498, 441] width 476 height 27
click at [429, 490] on li "Trong dân dụng: Nhôm 5052 được dùng để sản xuất vách tủ bếp, các dụng cụ xoong …" at bounding box center [512, 503] width 448 height 27
click at [454, 490] on li "Trong dân dụng: Nhôm 5052 được dùng để sản xuất vách tủ bếp, các dụng cụ xoong …" at bounding box center [512, 503] width 448 height 27
click at [418, 490] on li "Trong dân dụng: Nhôm 5052 được dùng để sản xuất vách tủ bếp, các dụng cụ xoong …" at bounding box center [512, 503] width 448 height 27
click at [440, 521] on li "Trong công nghiệp: Các chi tiết máy gia công, phụ kiện cho các cỗ máy, bộ phận …" at bounding box center [512, 534] width 448 height 27
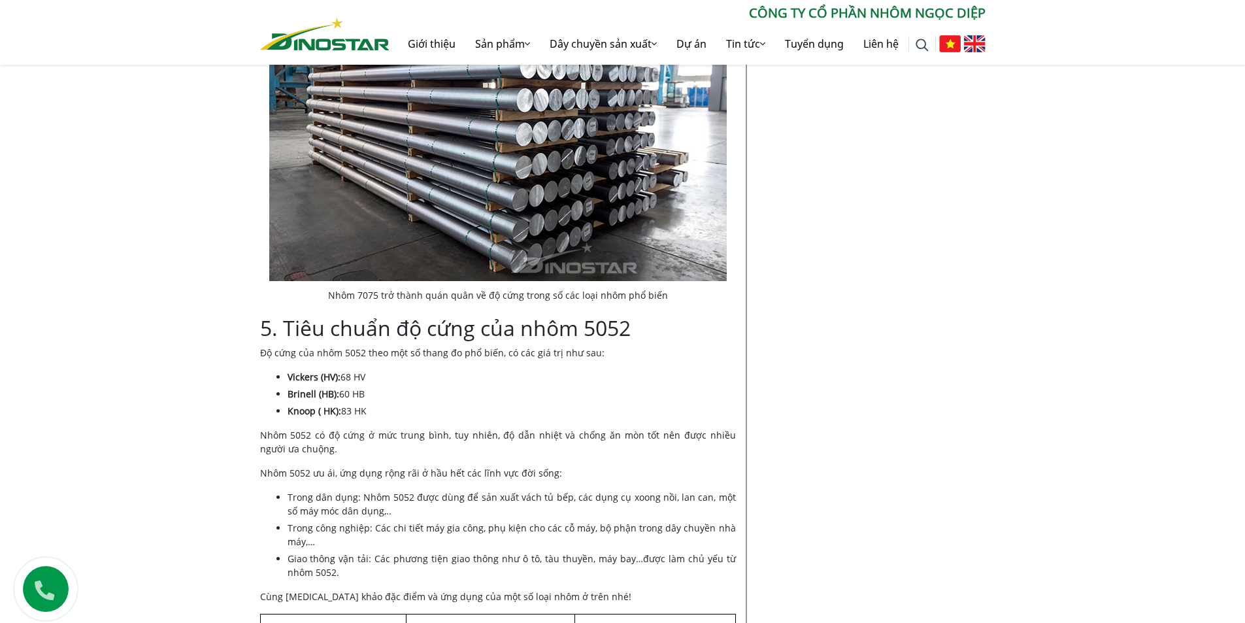
click at [452, 521] on li "Trong công nghiệp: Các chi tiết máy gia công, phụ kiện cho các cỗ máy, bộ phận …" at bounding box center [512, 534] width 448 height 27
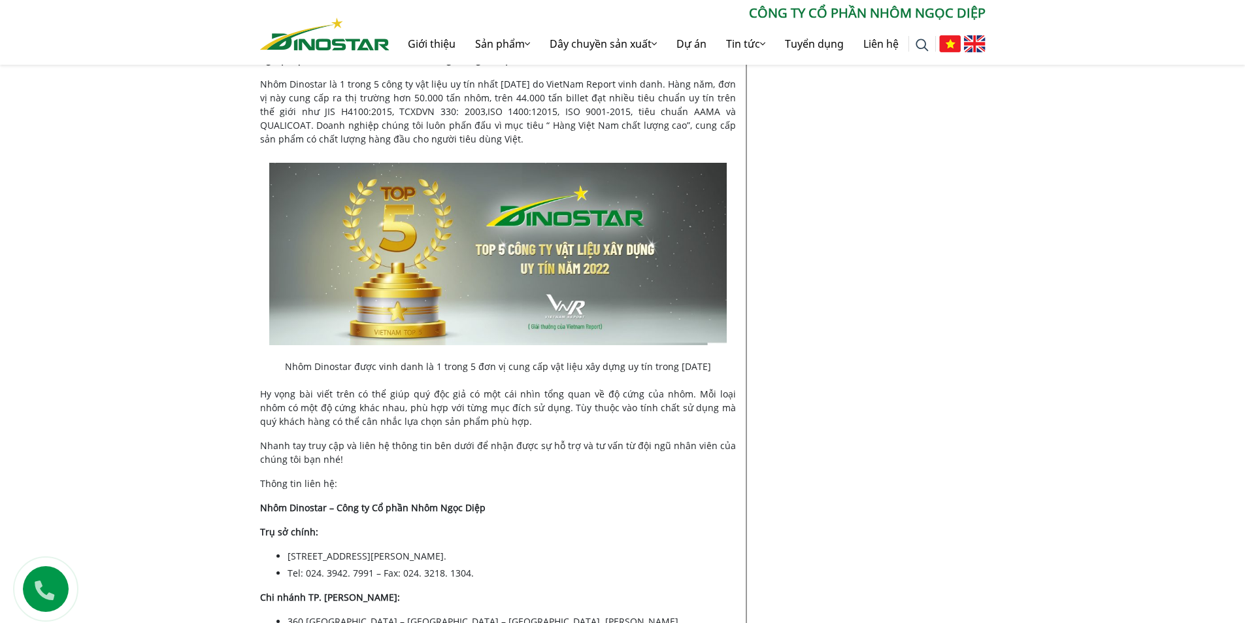
scroll to position [3268, 0]
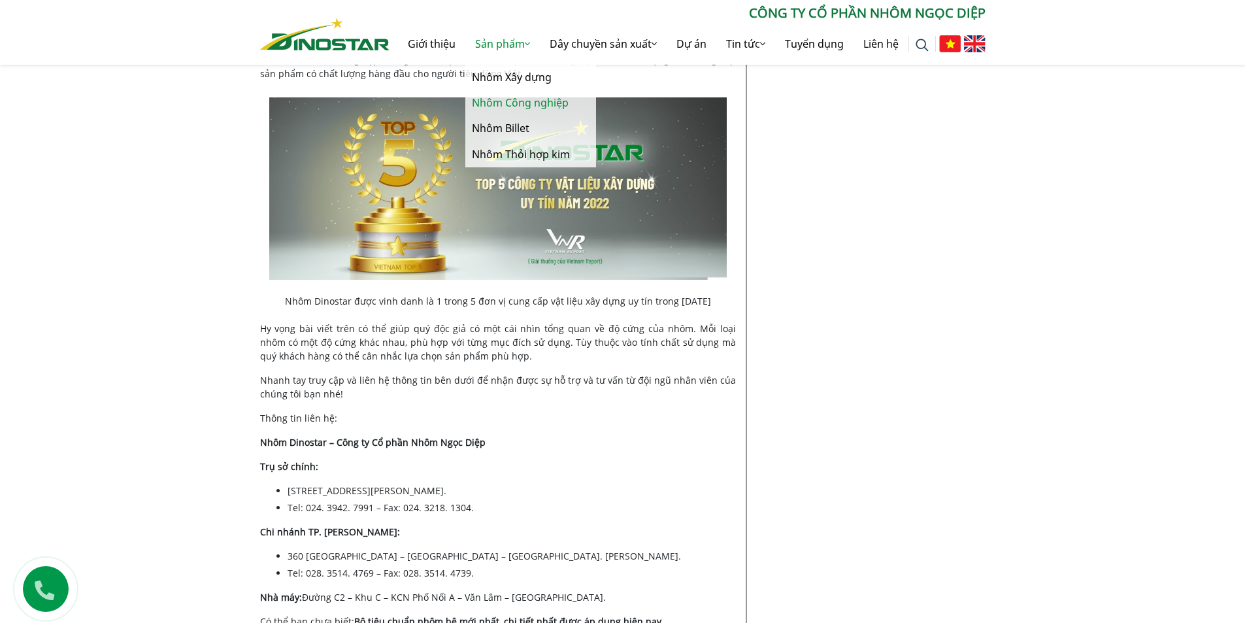
click at [506, 96] on link "Nhôm Công nghiệp" at bounding box center [530, 102] width 131 height 25
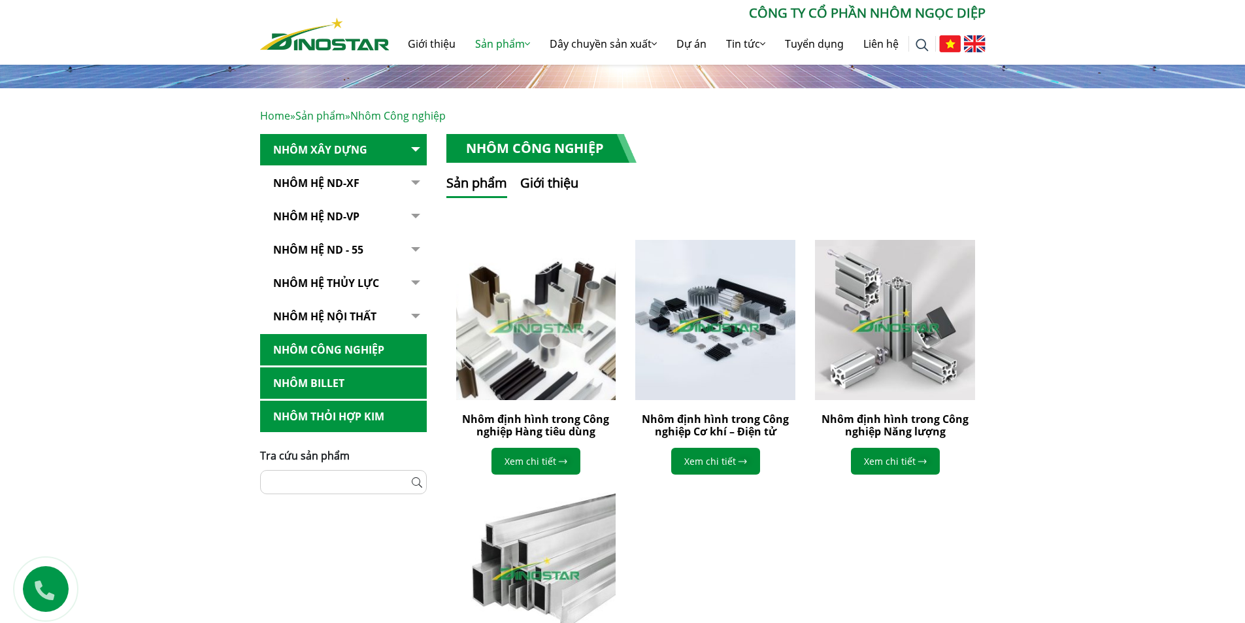
scroll to position [196, 0]
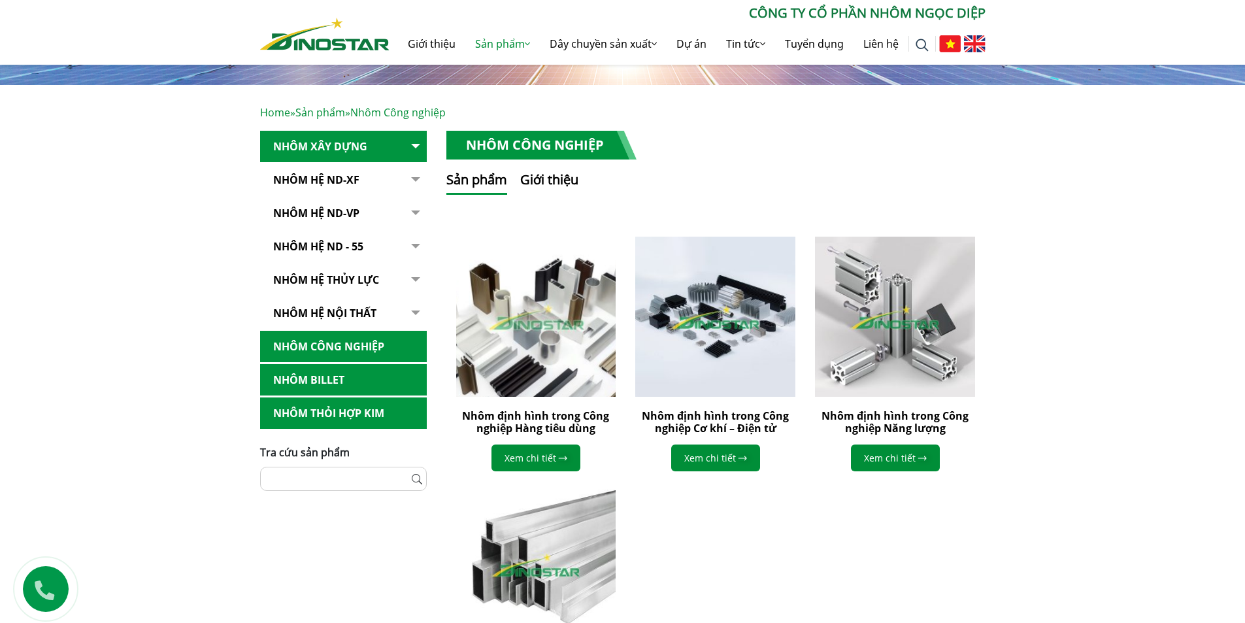
click at [525, 358] on img at bounding box center [536, 317] width 176 height 176
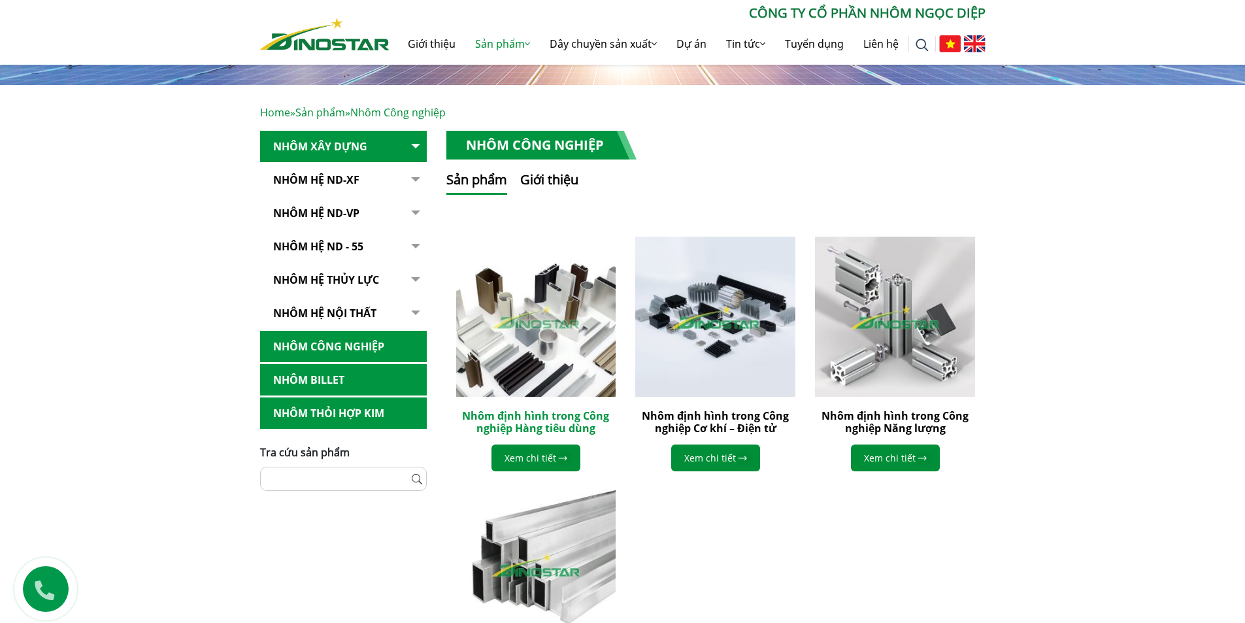
click at [539, 422] on link "Nhôm định hình trong Công nghiệp Hàng tiêu dùng" at bounding box center [535, 421] width 147 height 27
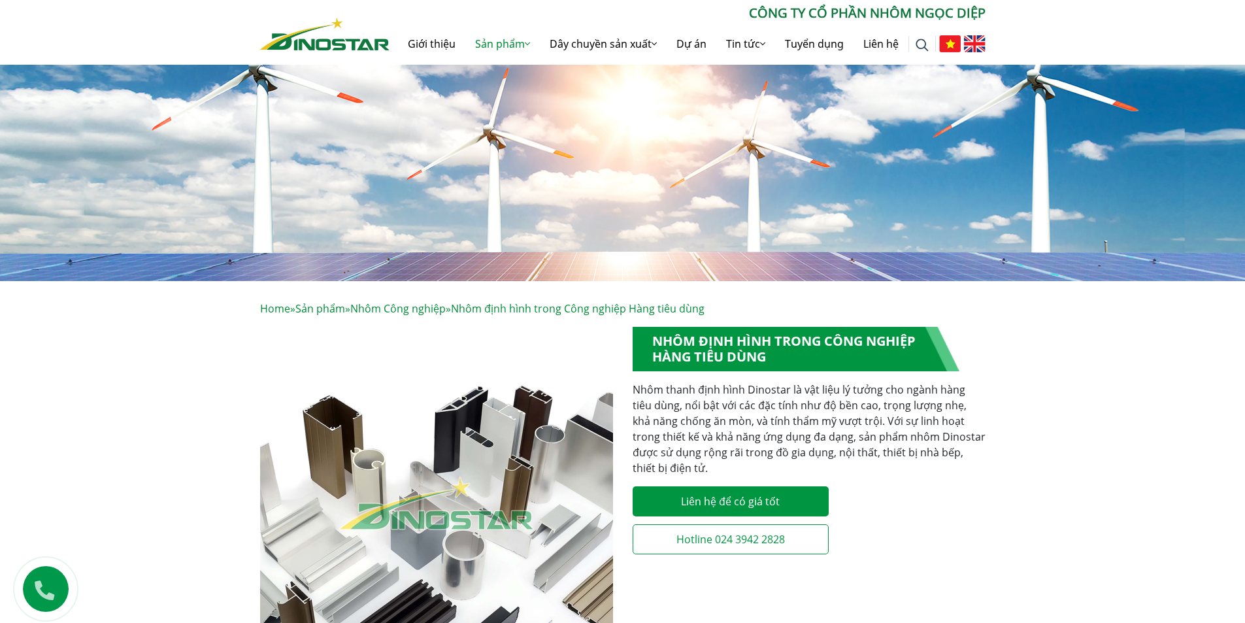
click at [756, 422] on p "Nhôm thanh định hình Dinostar là vật liệu lý tưởng cho ngành hàng tiêu dùng, nổ…" at bounding box center [809, 429] width 353 height 94
click at [705, 431] on p "Nhôm thanh định hình Dinostar là vật liệu lý tưởng cho ngành hàng tiêu dùng, nổ…" at bounding box center [809, 429] width 353 height 94
click at [680, 432] on p "Nhôm thanh định hình Dinostar là vật liệu lý tưởng cho ngành hàng tiêu dùng, nổ…" at bounding box center [809, 429] width 353 height 94
click at [689, 413] on p "Nhôm thanh định hình Dinostar là vật liệu lý tưởng cho ngành hàng tiêu dùng, nổ…" at bounding box center [809, 429] width 353 height 94
click at [688, 426] on p "Nhôm thanh định hình Dinostar là vật liệu lý tưởng cho ngành hàng tiêu dùng, nổ…" at bounding box center [809, 429] width 353 height 94
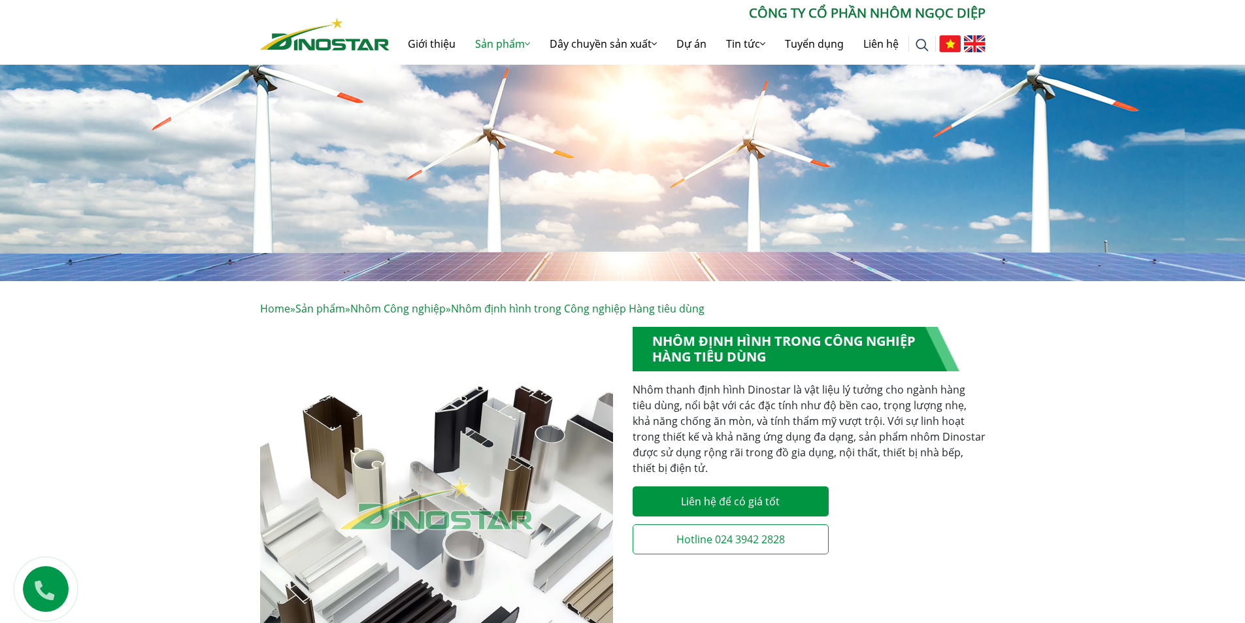
click at [682, 437] on p "Nhôm thanh định hình Dinostar là vật liệu lý tưởng cho ngành hàng tiêu dùng, nổ…" at bounding box center [809, 429] width 353 height 94
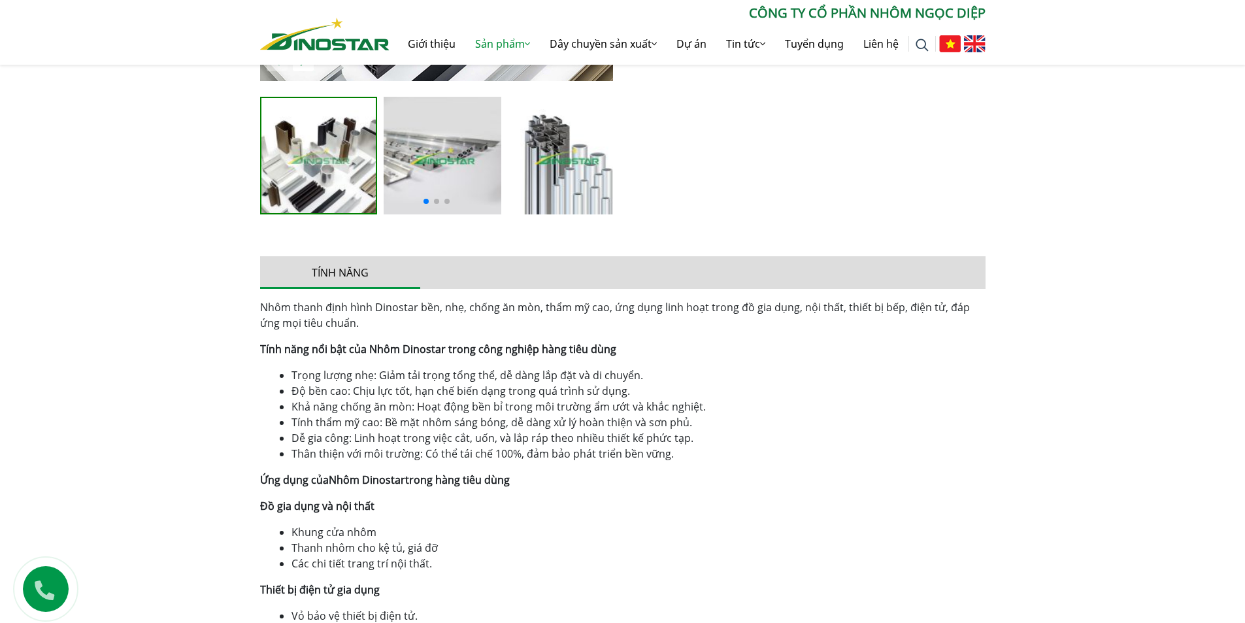
scroll to position [654, 0]
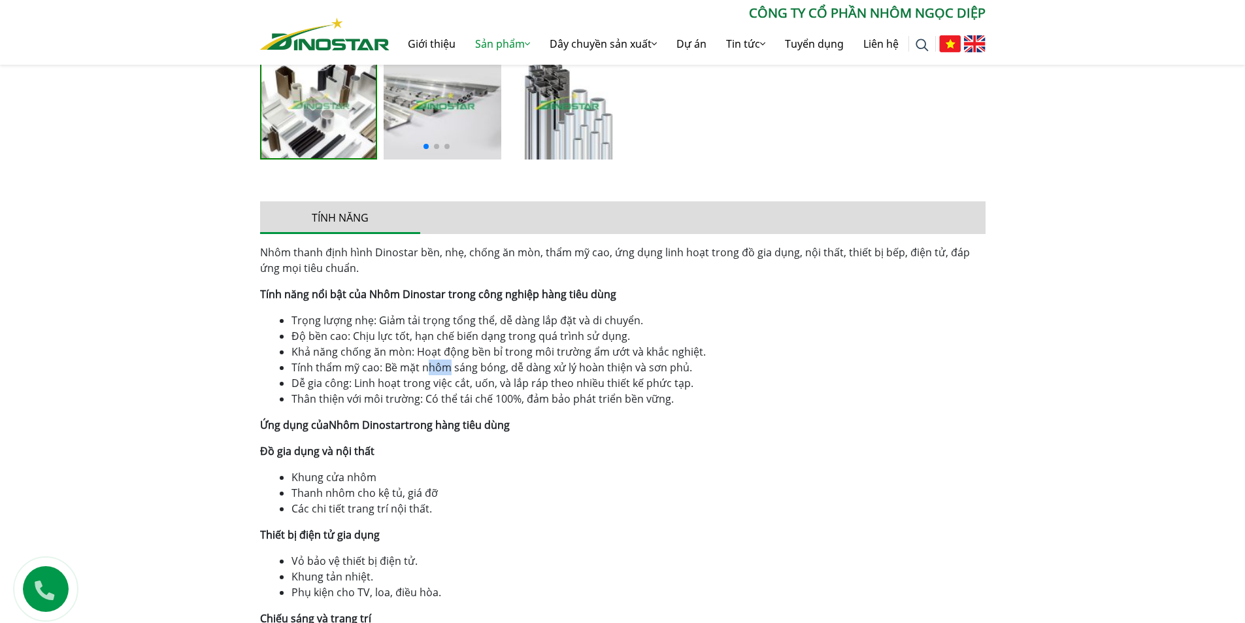
click at [453, 363] on li "Tính thẩm mỹ cao: Bề mặt nhôm sáng bóng, dễ dàng xử lý hoàn thiện và sơn phủ." at bounding box center [638, 367] width 694 height 16
click at [518, 363] on li "Tính thẩm mỹ cao: Bề mặt nhôm sáng bóng, dễ dàng xử lý hoàn thiện và sơn phủ." at bounding box center [638, 367] width 694 height 16
drag, startPoint x: 587, startPoint y: 363, endPoint x: 597, endPoint y: 363, distance: 9.8
click at [596, 363] on li "Tính thẩm mỹ cao: Bề mặt nhôm sáng bóng, dễ dàng xử lý hoàn thiện và sơn phủ." at bounding box center [638, 367] width 694 height 16
click at [457, 387] on li "Dễ gia công: Linh hoạt trong việc cắt, uốn, và lắp ráp theo nhiều thiết kế phức…" at bounding box center [638, 383] width 694 height 16
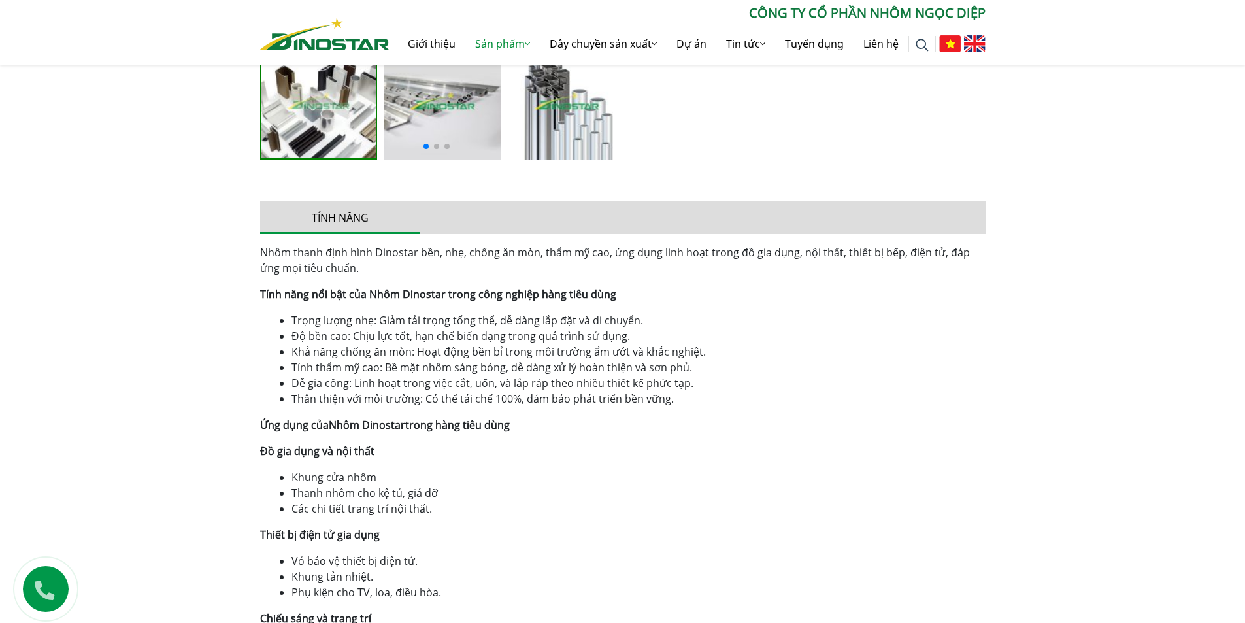
click at [387, 408] on div "Nhôm thanh định hình Dinostar bền, nhẹ, chống ăn mòn, thẩm mỹ cao, ứng dụng lin…" at bounding box center [622, 589] width 725 height 690
drag, startPoint x: 450, startPoint y: 425, endPoint x: 459, endPoint y: 425, distance: 9.8
click at [459, 425] on strong "Ứng dụng của Nhôm Dinostar trong hàng tiêu dùng" at bounding box center [385, 425] width 250 height 14
click at [484, 424] on strong "Ứng dụng của Nhôm Dinostar trong hàng tiêu dùng" at bounding box center [385, 425] width 250 height 14
drag, startPoint x: 420, startPoint y: 425, endPoint x: 396, endPoint y: 427, distance: 24.3
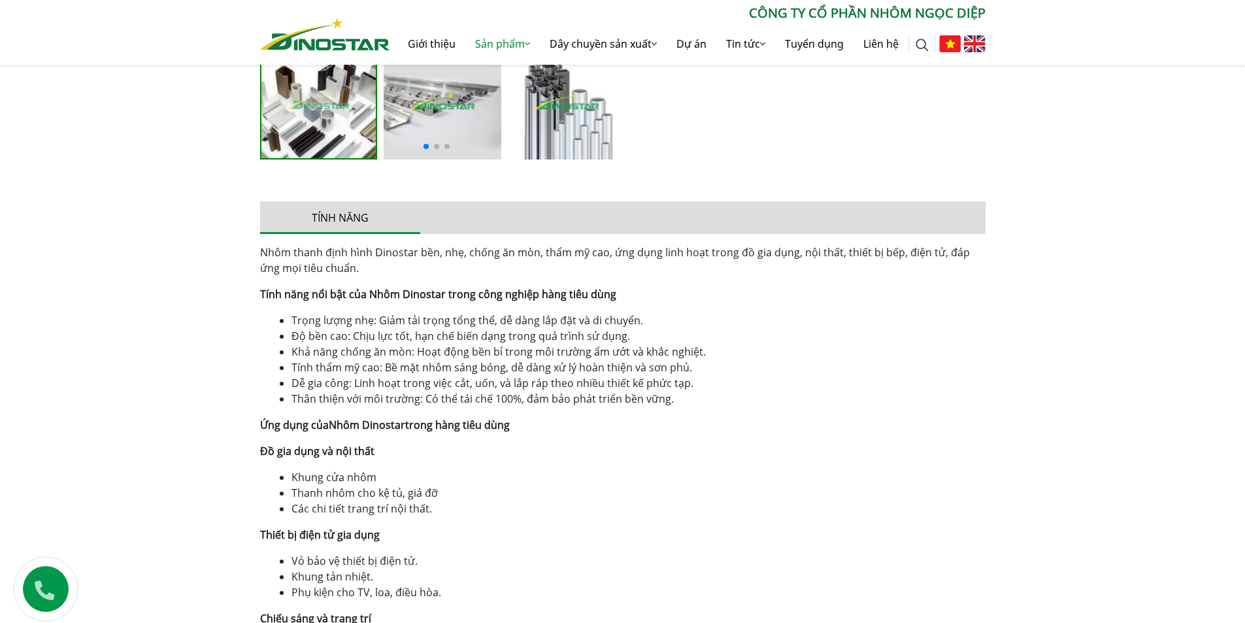
click at [420, 425] on strong "Ứng dụng của Nhôm Dinostar trong hàng tiêu dùng" at bounding box center [385, 425] width 250 height 14
drag, startPoint x: 316, startPoint y: 481, endPoint x: 347, endPoint y: 479, distance: 30.8
click at [331, 480] on li "Khung cửa nhôm" at bounding box center [638, 477] width 694 height 16
drag, startPoint x: 358, startPoint y: 479, endPoint x: 358, endPoint y: 469, distance: 9.8
click at [360, 479] on li "Khung cửa nhôm" at bounding box center [638, 477] width 694 height 16
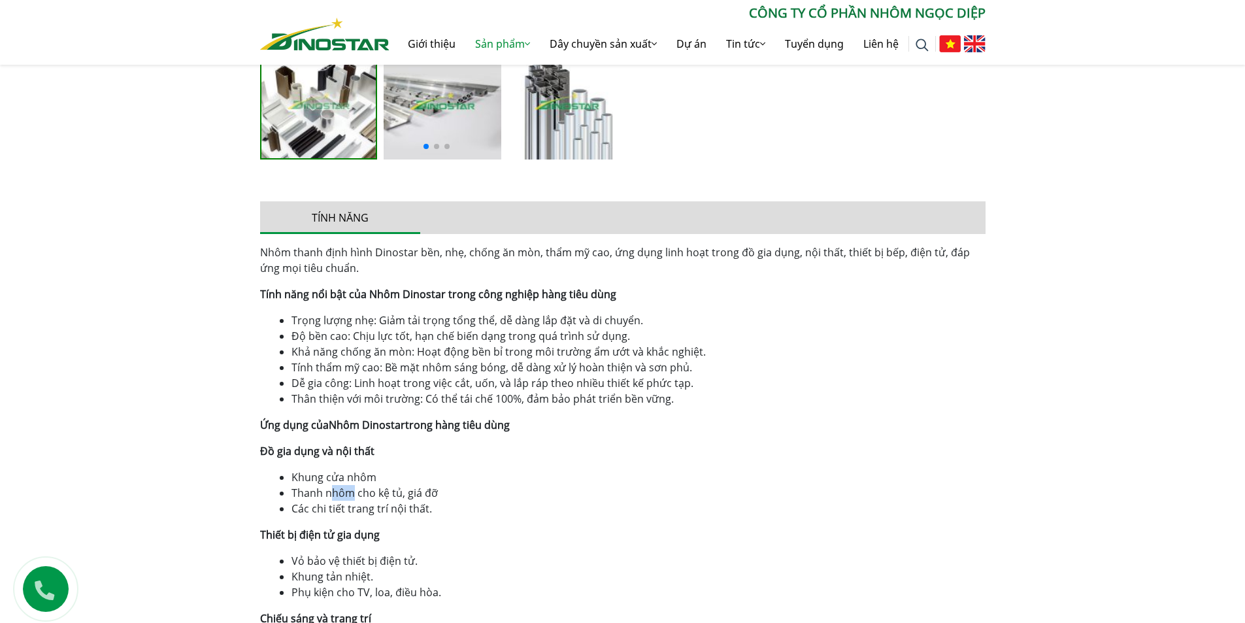
drag, startPoint x: 347, startPoint y: 494, endPoint x: 363, endPoint y: 495, distance: 15.7
click at [354, 495] on li "Thanh nhôm cho kệ tủ, giá đỡ" at bounding box center [638, 493] width 694 height 16
drag, startPoint x: 374, startPoint y: 495, endPoint x: 393, endPoint y: 495, distance: 19.0
click at [386, 495] on li "Thanh nhôm cho kệ tủ, giá đỡ" at bounding box center [638, 493] width 694 height 16
drag, startPoint x: 395, startPoint y: 495, endPoint x: 412, endPoint y: 494, distance: 17.0
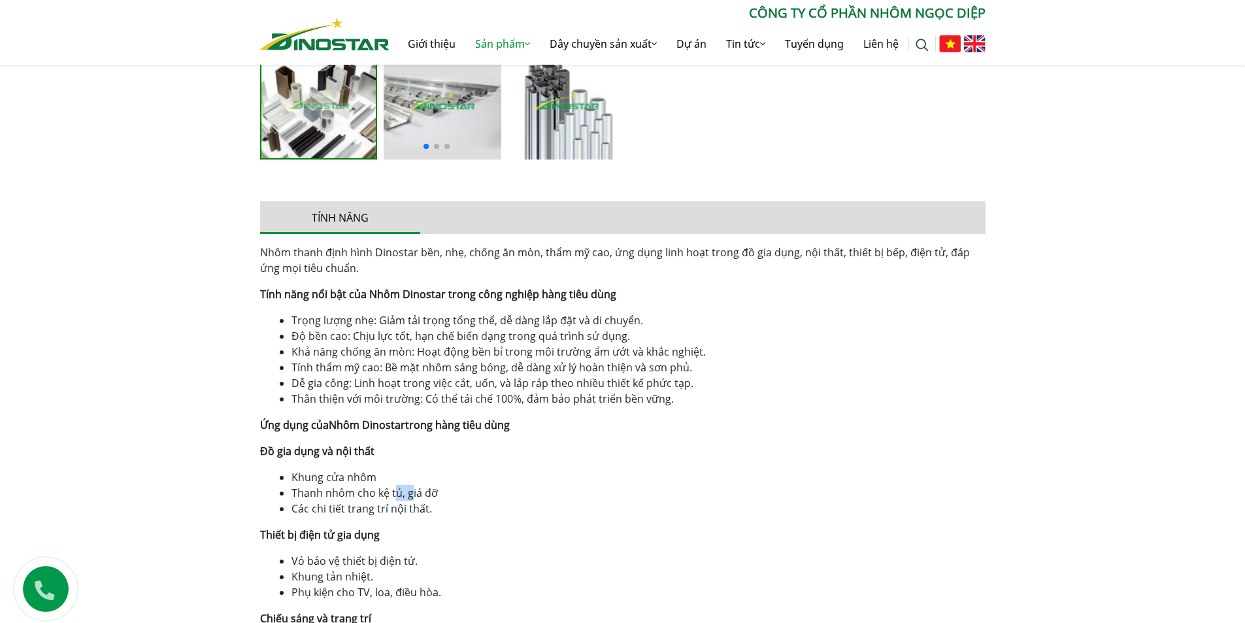
click at [412, 494] on li "Thanh nhôm cho kệ tủ, giá đỡ" at bounding box center [638, 493] width 694 height 16
click at [425, 494] on li "Thanh nhôm cho kệ tủ, giá đỡ" at bounding box center [638, 493] width 694 height 16
drag, startPoint x: 324, startPoint y: 512, endPoint x: 355, endPoint y: 512, distance: 31.4
click at [347, 512] on li "Các chi tiết trang trí nội thất." at bounding box center [638, 509] width 694 height 16
click at [384, 508] on li "Các chi tiết trang trí nội thất." at bounding box center [638, 509] width 694 height 16
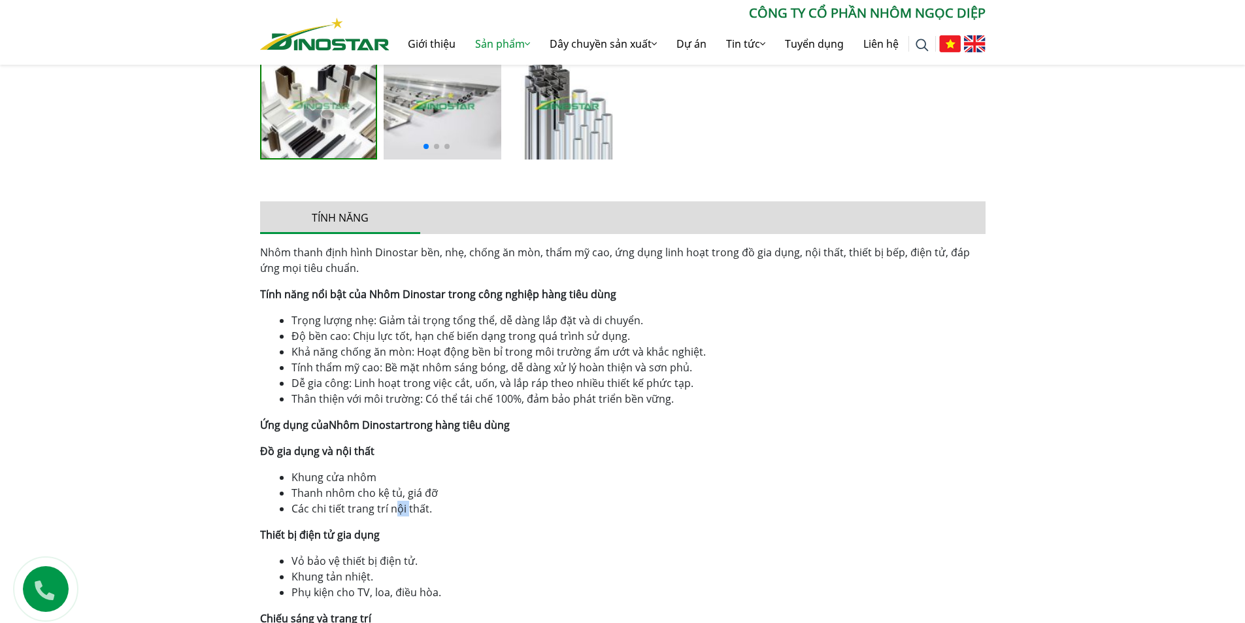
click at [409, 508] on li "Các chi tiết trang trí nội thất." at bounding box center [638, 509] width 694 height 16
drag, startPoint x: 301, startPoint y: 535, endPoint x: 320, endPoint y: 535, distance: 19.6
click at [312, 535] on strong "Thiết bị điện tử gia dụng" at bounding box center [320, 534] width 120 height 14
click at [337, 535] on strong "Thiết bị điện tử gia dụng" at bounding box center [320, 534] width 120 height 14
click at [354, 537] on strong "Thiết bị điện tử gia dụng" at bounding box center [320, 534] width 120 height 14
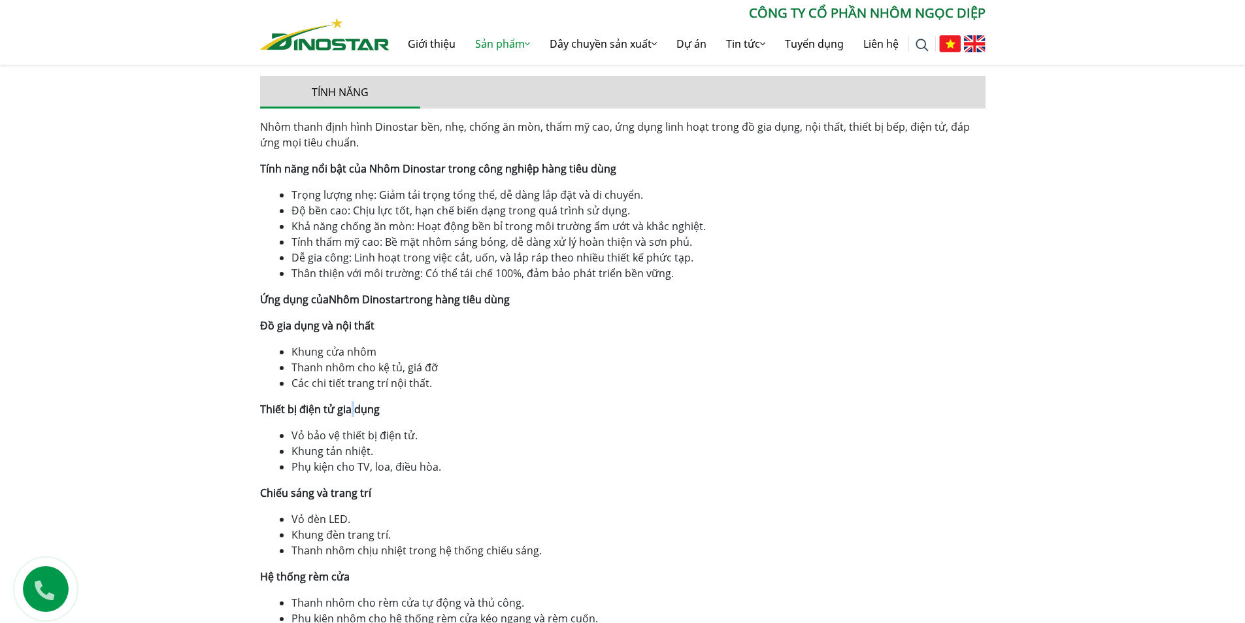
scroll to position [784, 0]
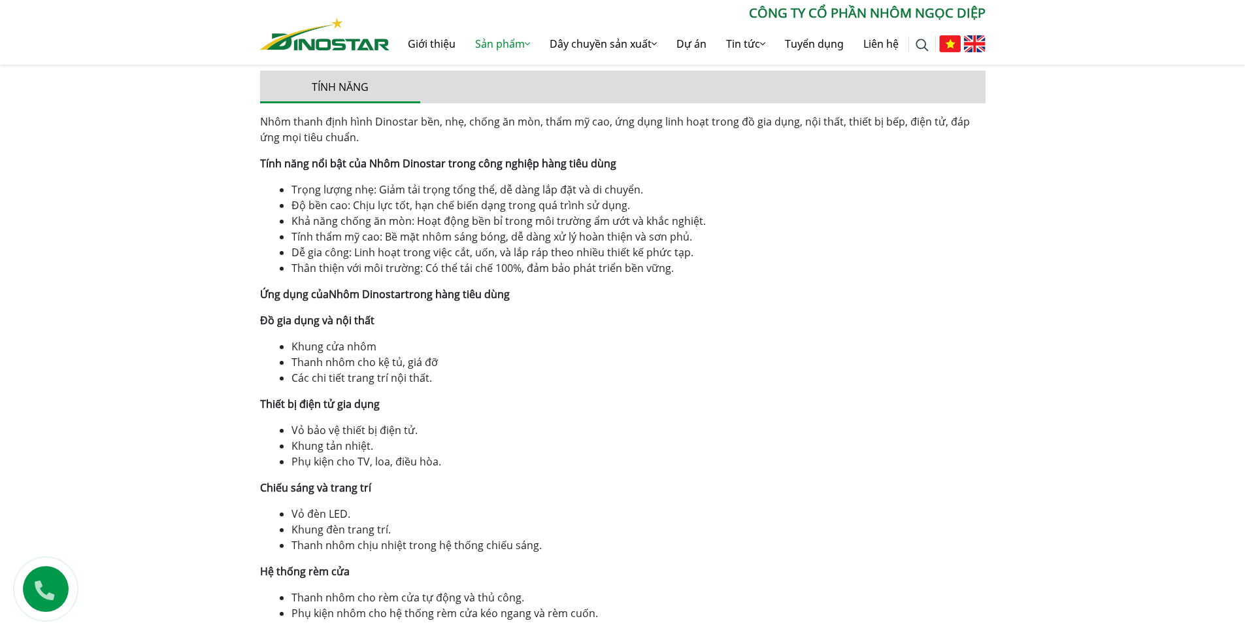
click at [319, 444] on li "Khung tản nhiệt." at bounding box center [638, 446] width 694 height 16
click at [350, 449] on li "Khung tản nhiệt." at bounding box center [638, 446] width 694 height 16
drag, startPoint x: 319, startPoint y: 465, endPoint x: 359, endPoint y: 465, distance: 40.5
click at [331, 467] on li "Phụ kiện cho TV, loa, điều hòa." at bounding box center [638, 462] width 694 height 16
drag, startPoint x: 359, startPoint y: 465, endPoint x: 384, endPoint y: 464, distance: 24.8
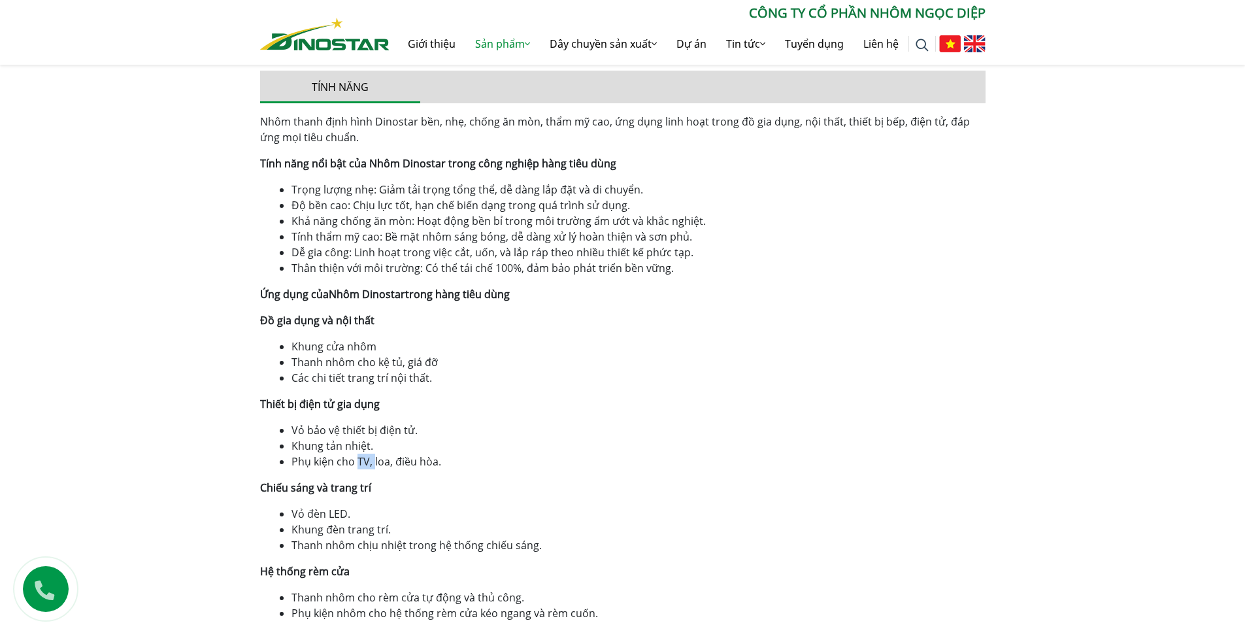
click at [378, 465] on li "Phụ kiện cho TV, loa, điều hòa." at bounding box center [638, 462] width 694 height 16
drag, startPoint x: 398, startPoint y: 463, endPoint x: 411, endPoint y: 463, distance: 13.1
click at [411, 463] on li "Phụ kiện cho TV, loa, điều hòa." at bounding box center [638, 462] width 694 height 16
click at [309, 522] on li "Khung đèn trang trí." at bounding box center [638, 530] width 694 height 16
click at [338, 528] on li "Khung đèn trang trí." at bounding box center [638, 530] width 694 height 16
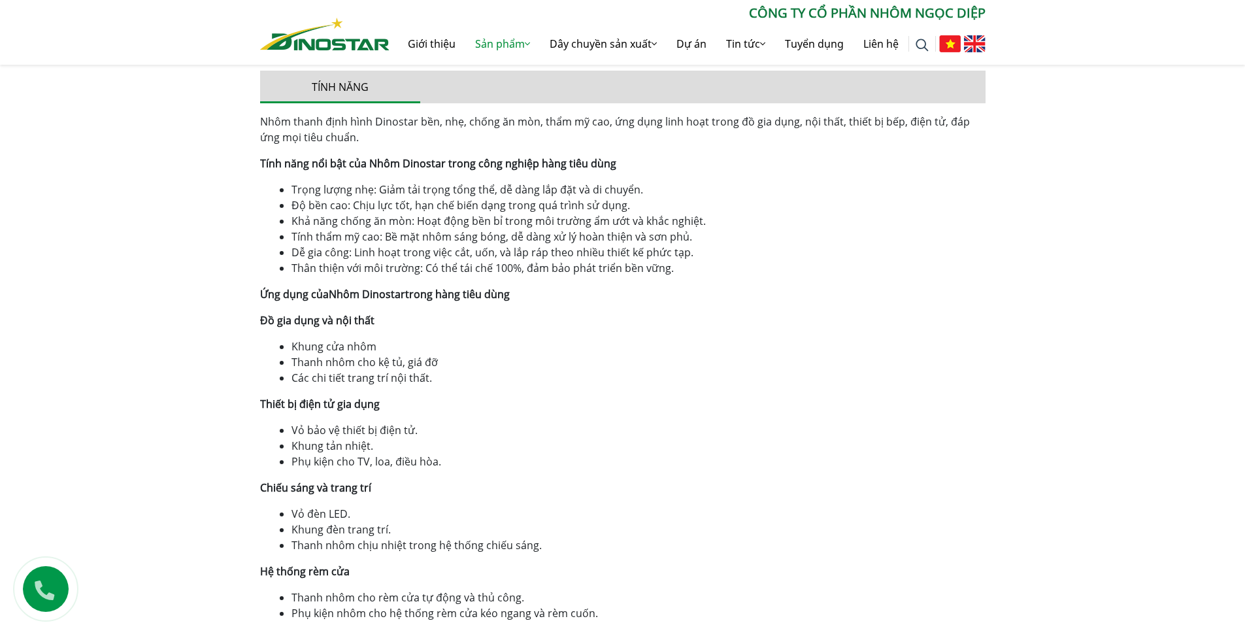
click at [335, 541] on li "Thanh nhôm chịu nhiệt trong hệ thống chiếu sáng." at bounding box center [638, 545] width 694 height 16
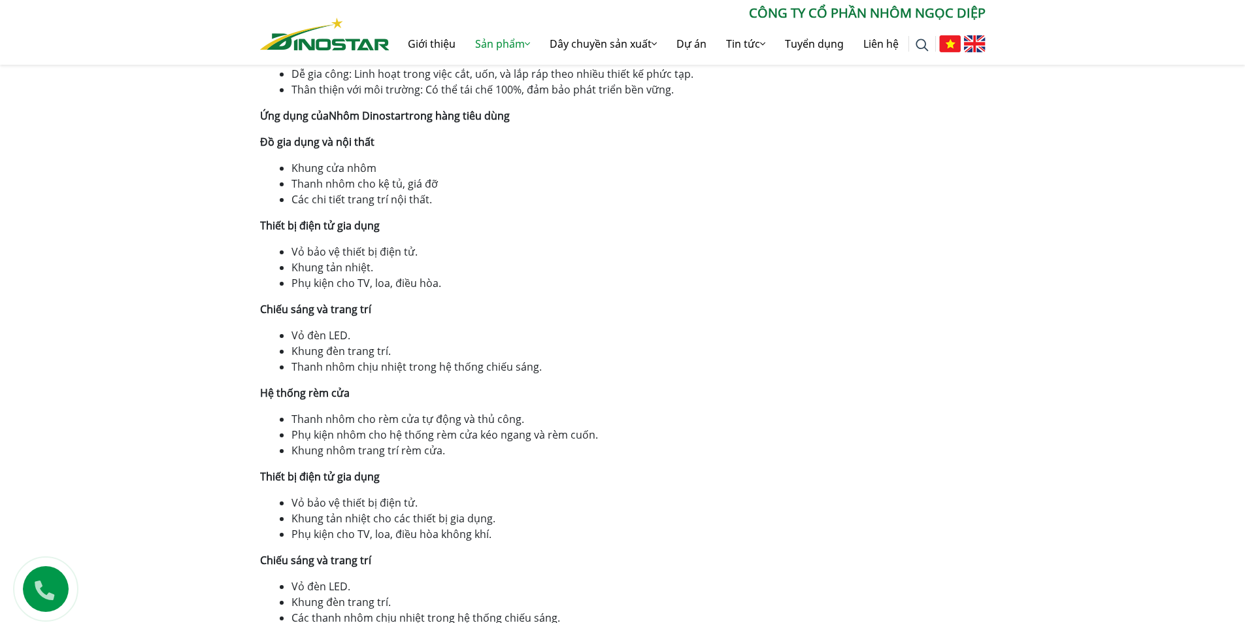
scroll to position [980, 0]
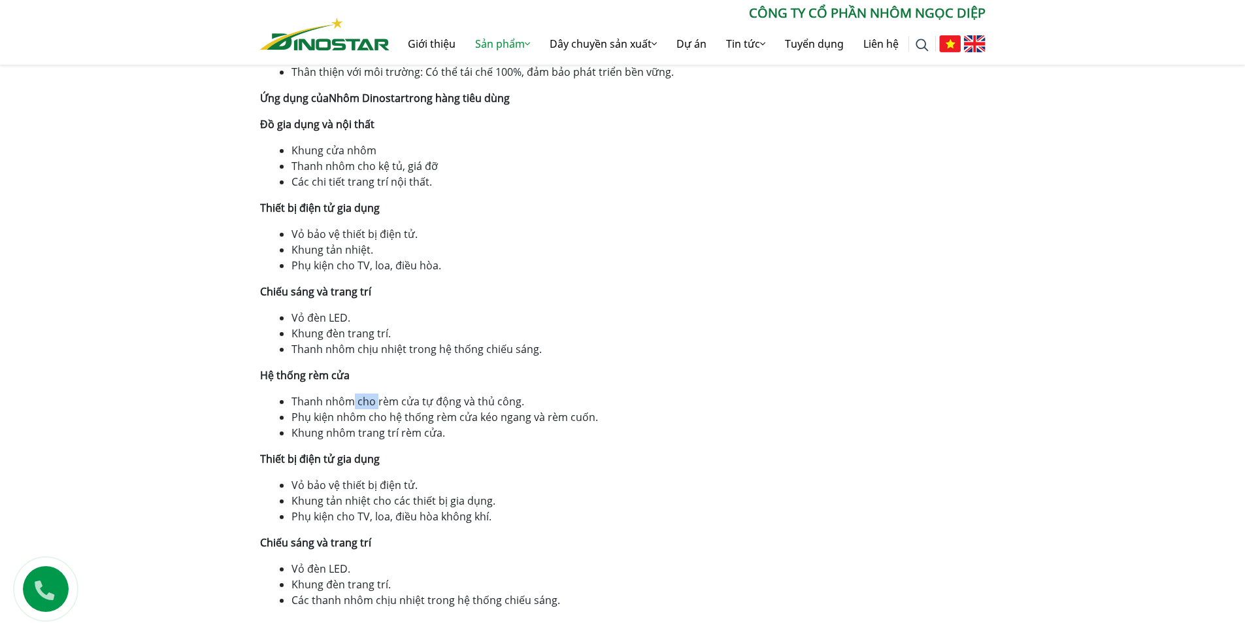
drag, startPoint x: 373, startPoint y: 402, endPoint x: 381, endPoint y: 402, distance: 7.8
click at [379, 402] on li "Thanh nhôm cho rèm cửa tự động và thủ công." at bounding box center [638, 401] width 694 height 16
drag, startPoint x: 433, startPoint y: 402, endPoint x: 451, endPoint y: 402, distance: 18.3
click at [439, 402] on li "Thanh nhôm cho rèm cửa tự động và thủ công." at bounding box center [638, 401] width 694 height 16
drag, startPoint x: 484, startPoint y: 402, endPoint x: 480, endPoint y: 408, distance: 7.1
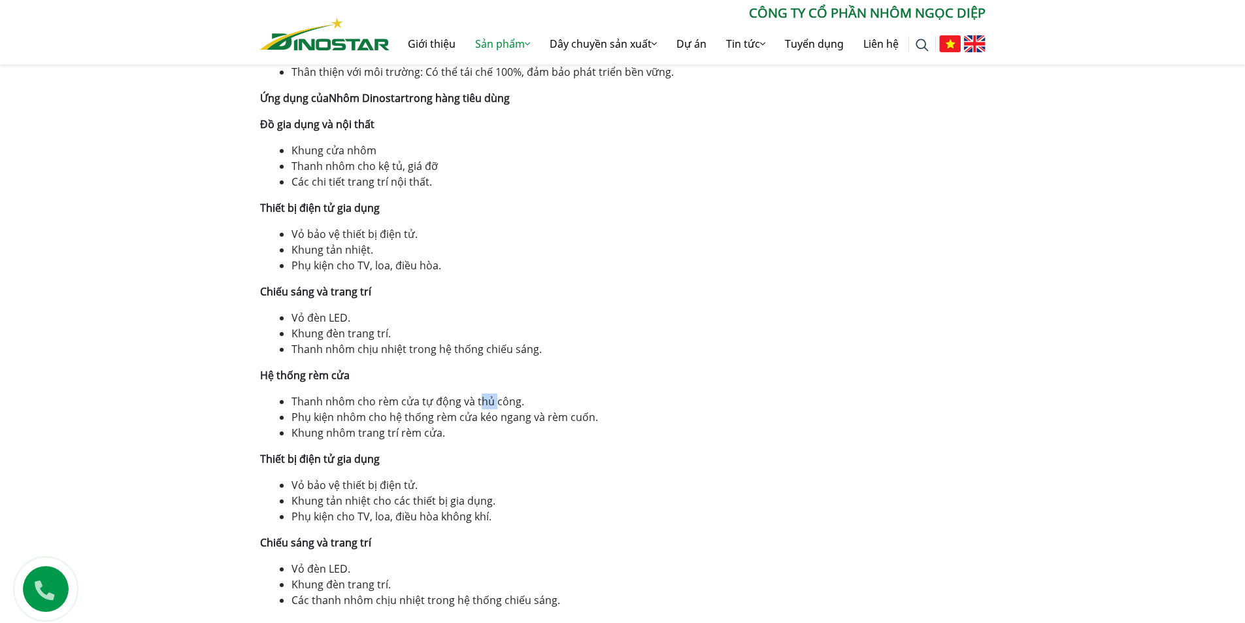
click at [494, 402] on li "Thanh nhôm cho rèm cửa tự động và thủ công." at bounding box center [638, 401] width 694 height 16
click at [356, 423] on li "Phụ kiện nhôm cho hệ thống rèm cửa kéo ngang và rèm cuốn." at bounding box center [638, 417] width 694 height 16
click at [335, 448] on div "Nhôm thanh định hình Dinostar bền, nhẹ, chống ăn mòn, thẩm mỹ cao, ứng dụng lin…" at bounding box center [622, 263] width 725 height 690
click at [341, 488] on li "Vỏ bảo vệ thiết bị điện tử." at bounding box center [638, 485] width 694 height 16
click at [381, 487] on li "Vỏ bảo vệ thiết bị điện tử." at bounding box center [638, 485] width 694 height 16
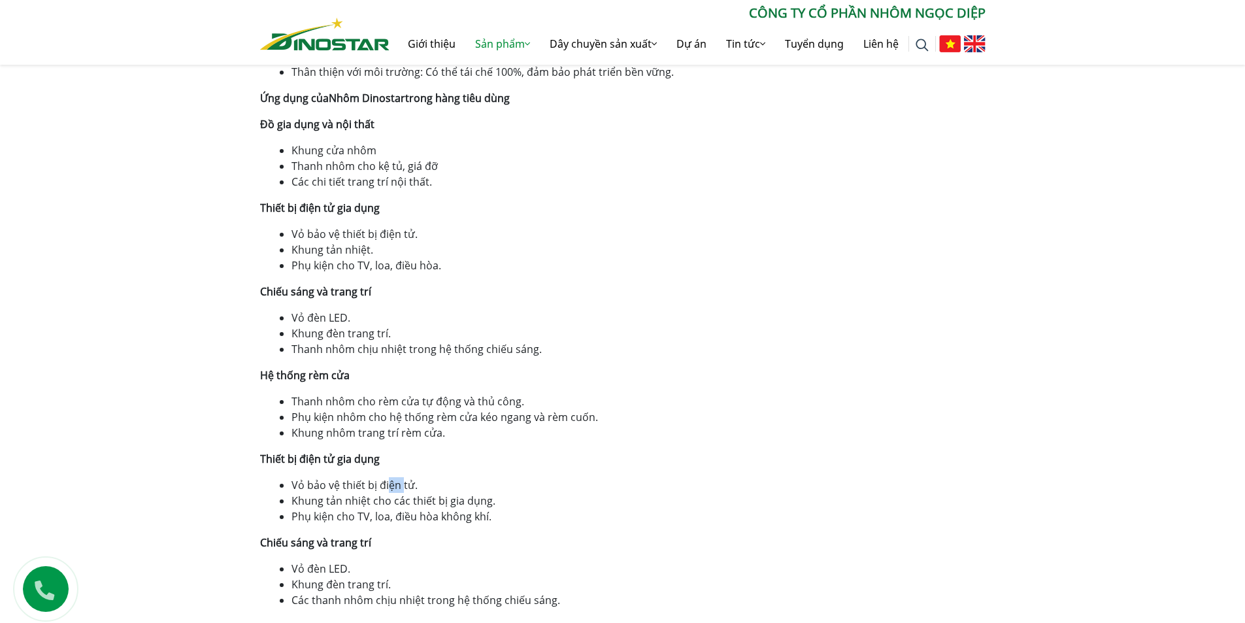
drag, startPoint x: 388, startPoint y: 487, endPoint x: 402, endPoint y: 487, distance: 13.7
click at [402, 487] on li "Vỏ bảo vệ thiết bị điện tử." at bounding box center [638, 485] width 694 height 16
drag, startPoint x: 324, startPoint y: 506, endPoint x: 359, endPoint y: 506, distance: 35.3
click at [356, 506] on li "Khung tản nhiệt cho các thiết bị gia dụng." at bounding box center [638, 501] width 694 height 16
drag, startPoint x: 396, startPoint y: 506, endPoint x: 424, endPoint y: 506, distance: 28.1
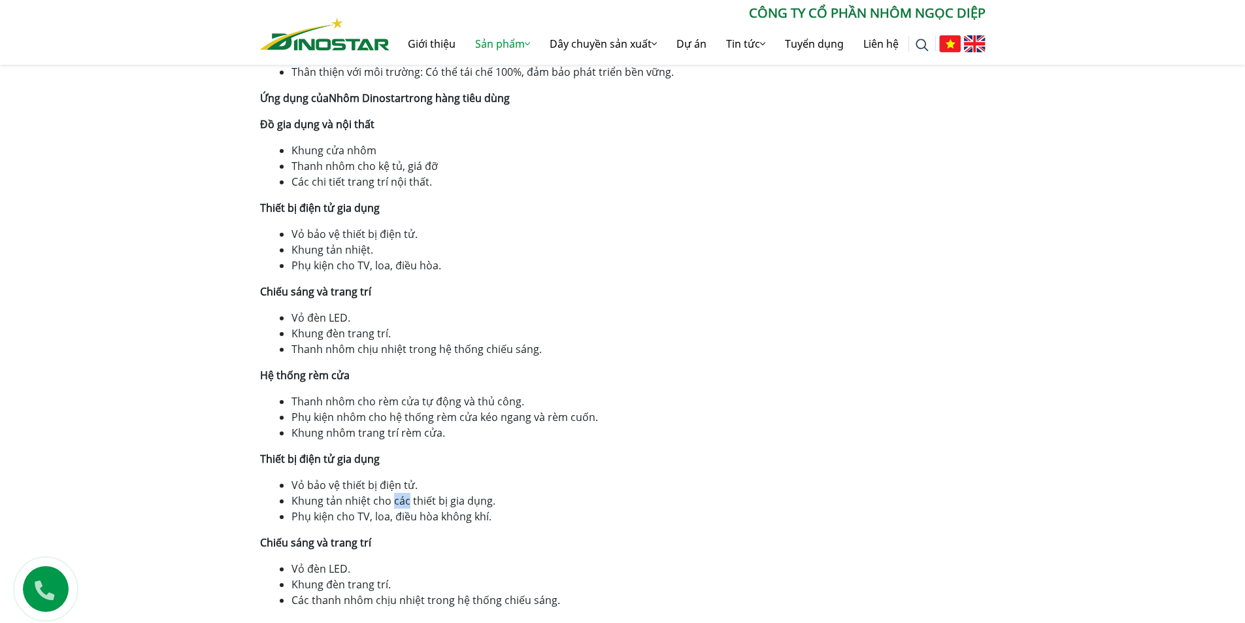
click at [414, 506] on li "Khung tản nhiệt cho các thiết bị gia dụng." at bounding box center [638, 501] width 694 height 16
drag, startPoint x: 448, startPoint y: 506, endPoint x: 429, endPoint y: 511, distance: 20.3
click at [450, 506] on li "Khung tản nhiệt cho các thiết bị gia dụng." at bounding box center [638, 501] width 694 height 16
click at [362, 512] on li "Phụ kiện cho TV, loa, điều hòa không khí." at bounding box center [638, 516] width 694 height 16
click at [333, 514] on li "Phụ kiện cho TV, loa, điều hòa không khí." at bounding box center [638, 516] width 694 height 16
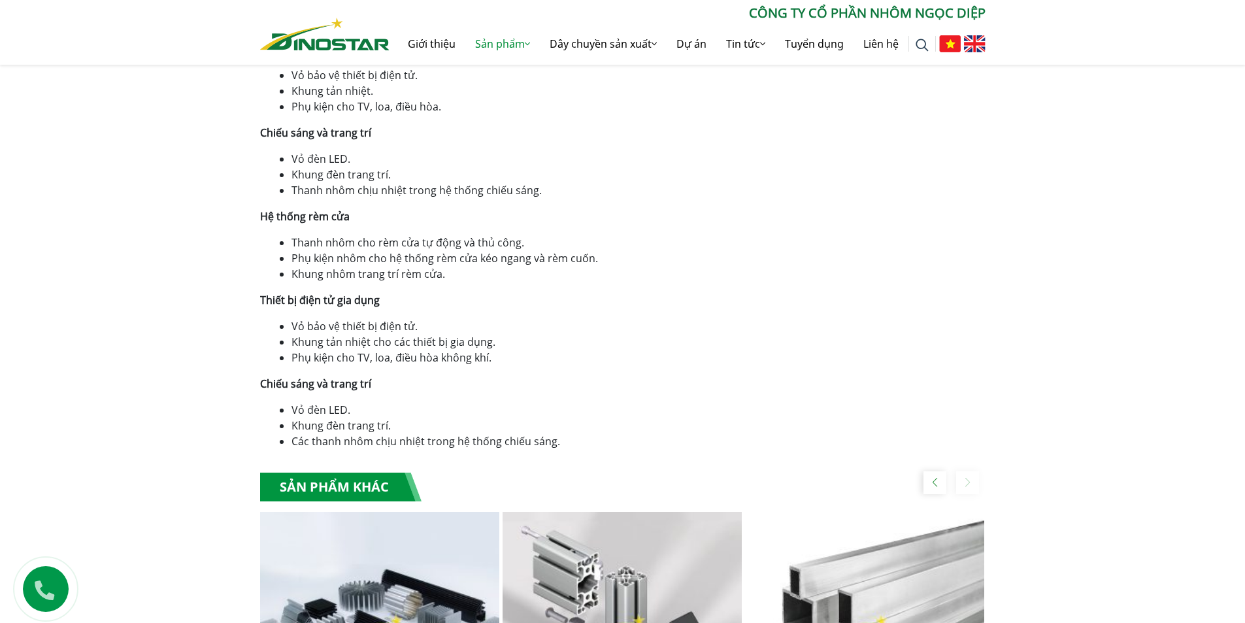
scroll to position [1176, 0]
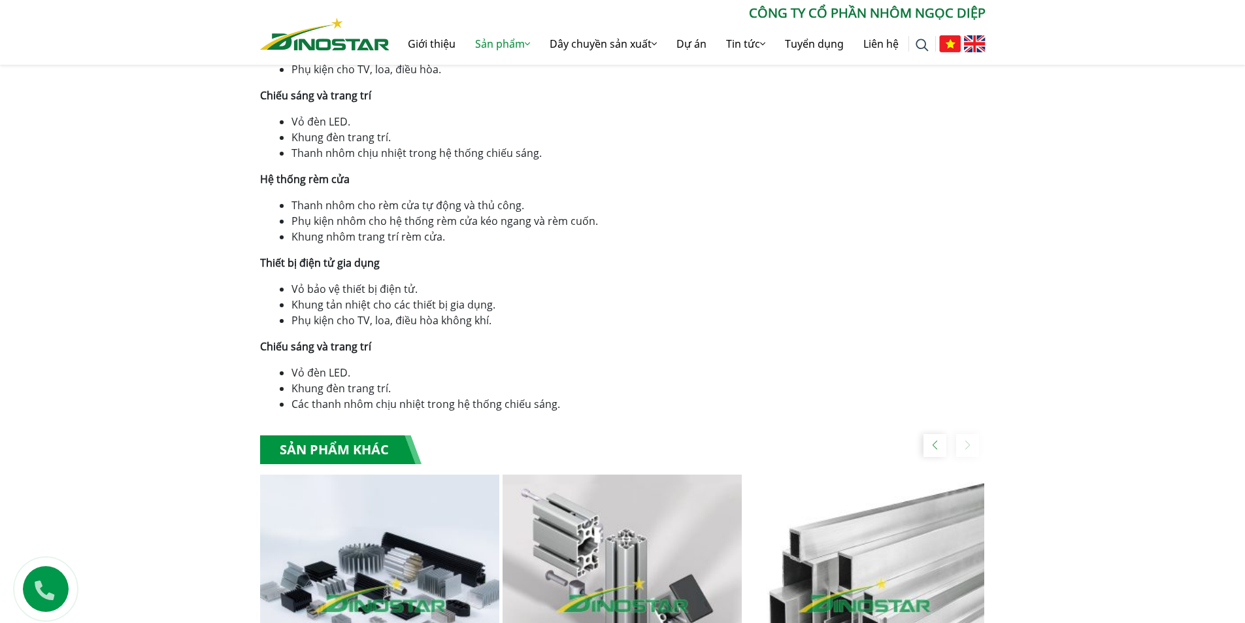
click at [332, 391] on li "Khung đèn trang trí." at bounding box center [638, 388] width 694 height 16
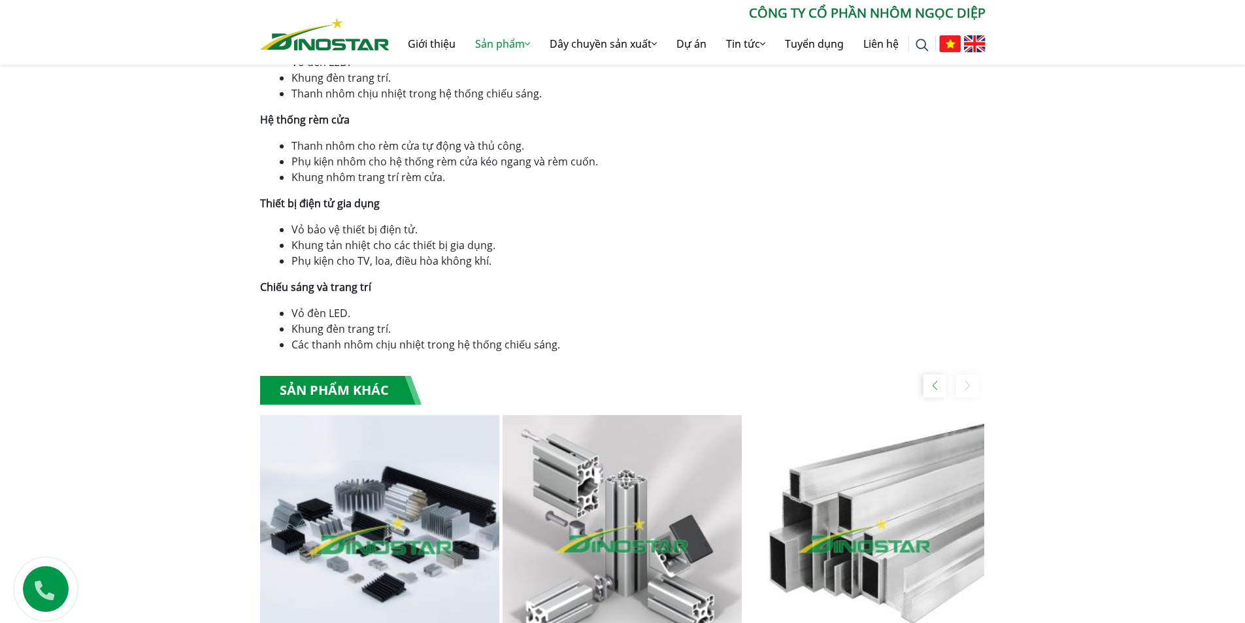
scroll to position [1372, 0]
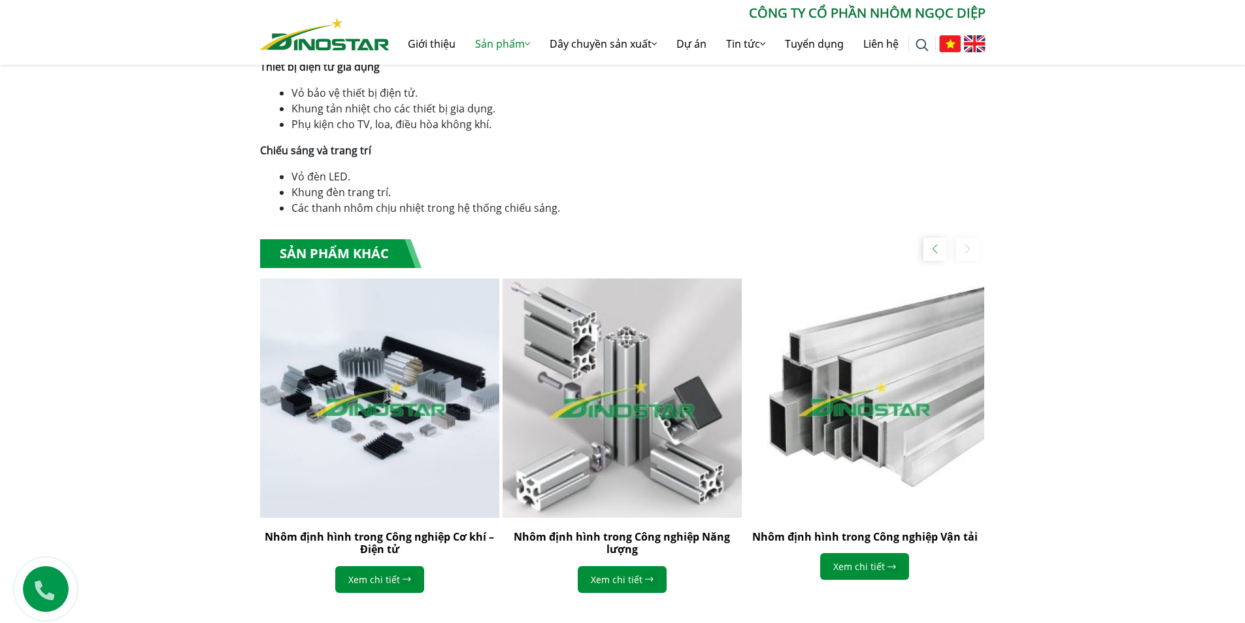
click at [585, 443] on img "2 / 3" at bounding box center [621, 398] width 263 height 263
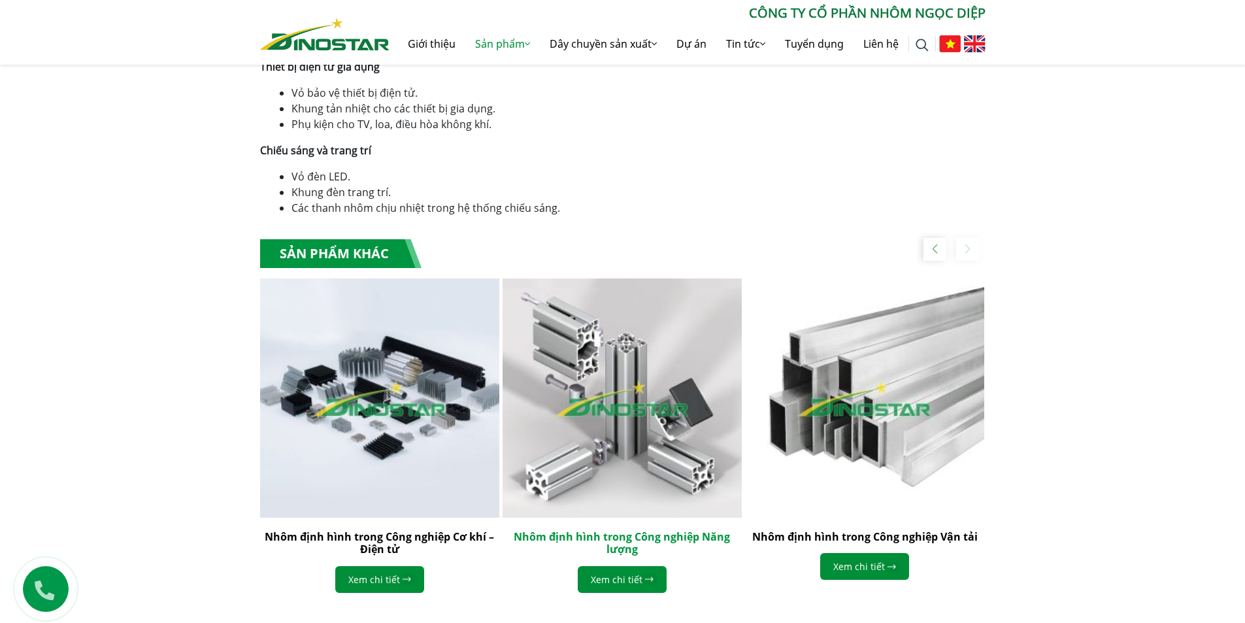
click at [582, 539] on link "Nhôm định hình trong Công nghiệp Năng lượng" at bounding box center [622, 542] width 216 height 27
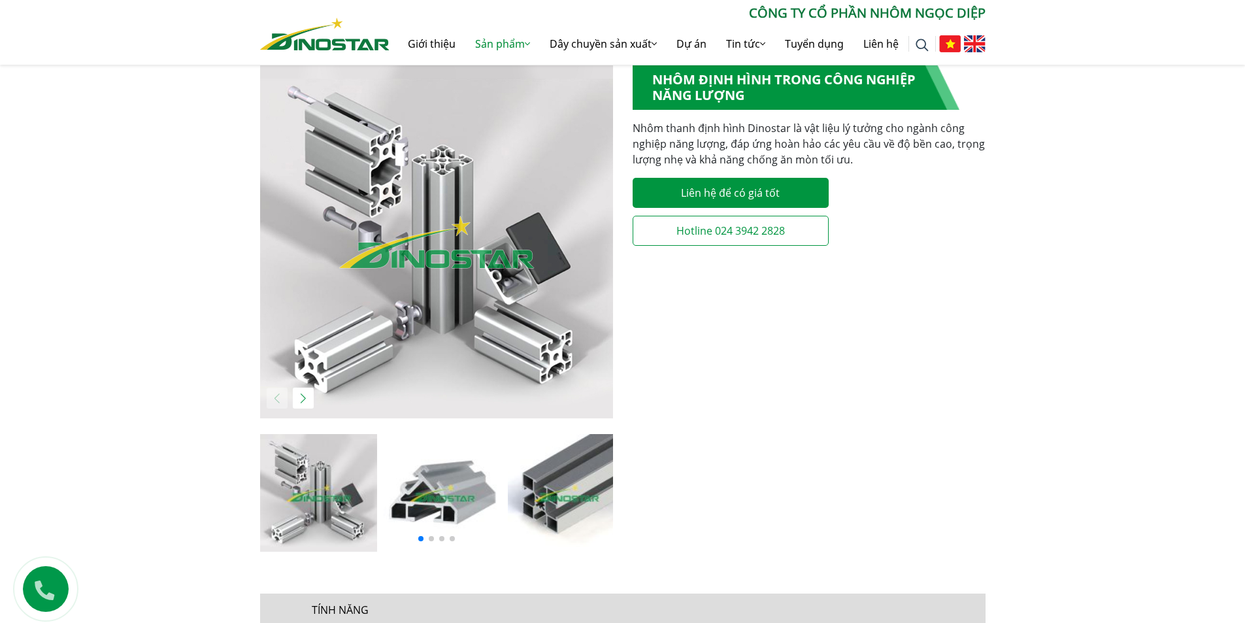
scroll to position [457, 0]
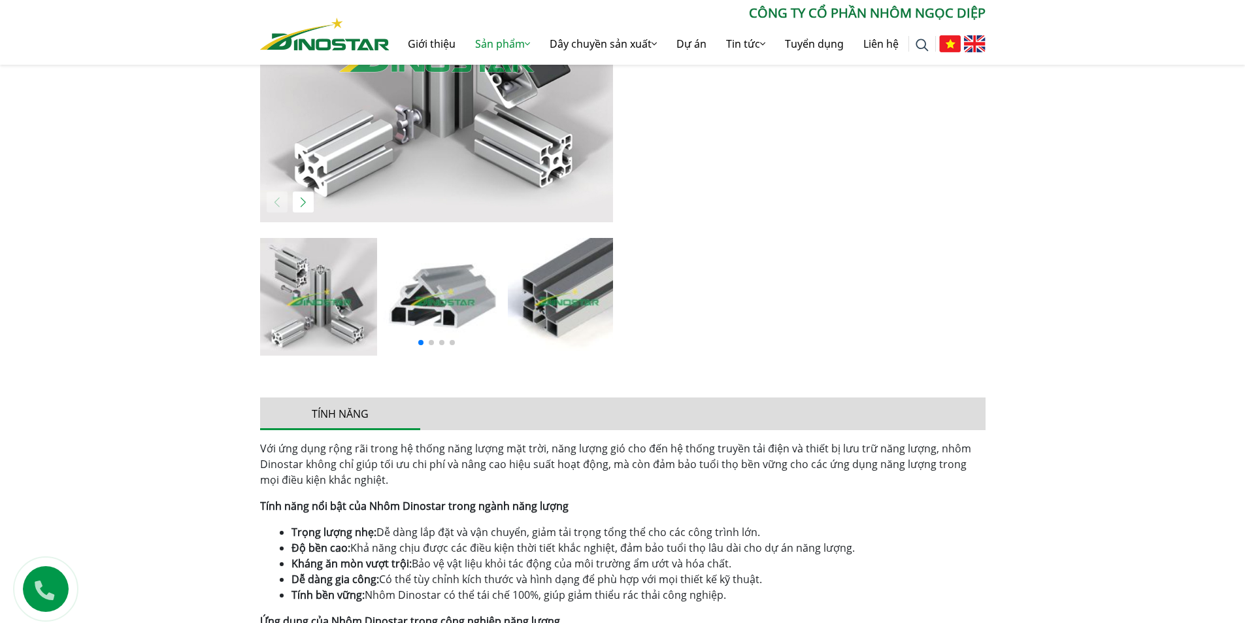
click at [434, 342] on div at bounding box center [436, 341] width 353 height 16
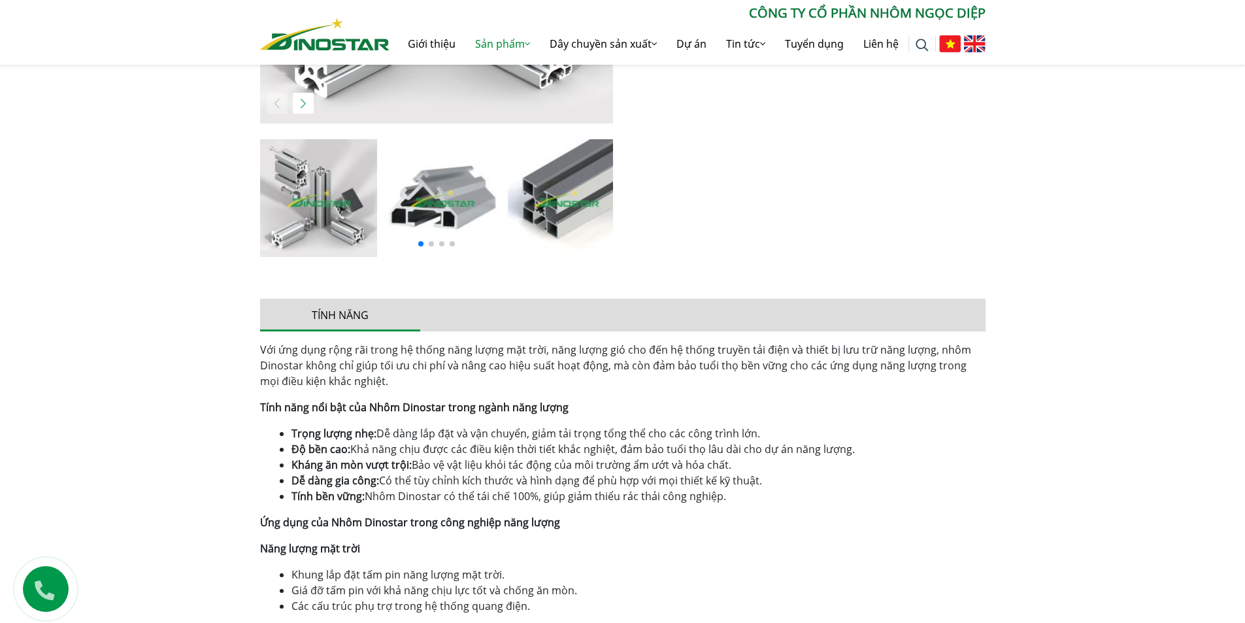
scroll to position [588, 0]
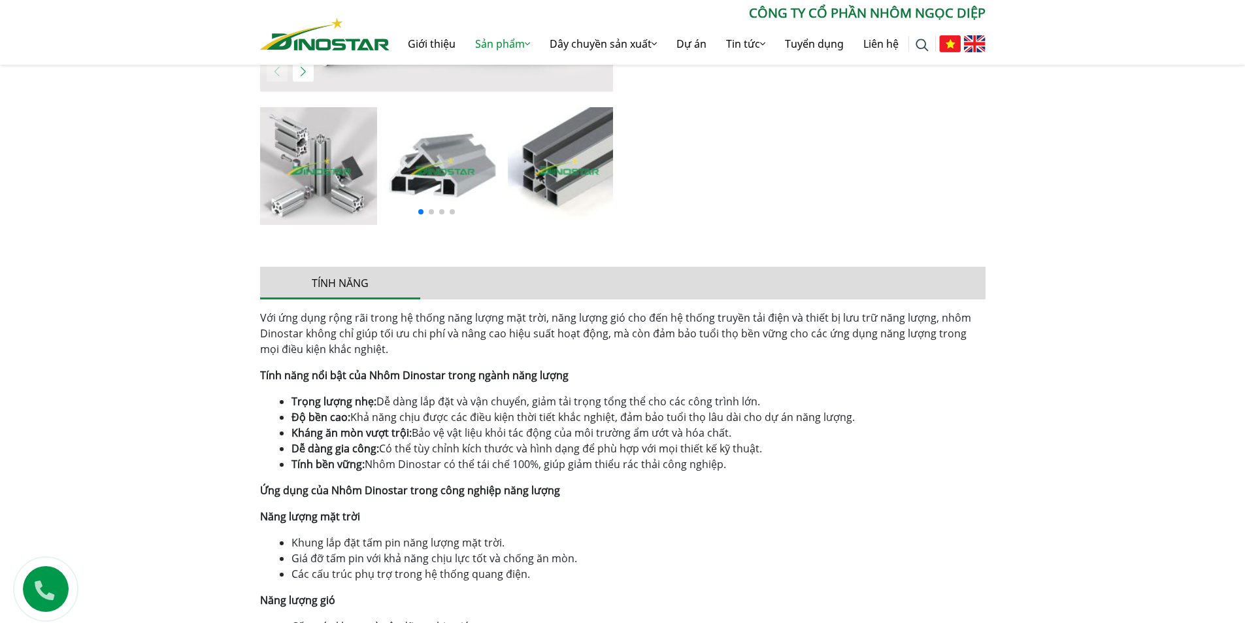
click at [443, 428] on span "Bảo vệ vật liệu khỏi tác động của môi trường ẩm ướt và hóa chất." at bounding box center [572, 432] width 320 height 14
click at [472, 423] on span "Khả năng chịu được các điều kiện thời tiết khắc nghiệt, đảm bảo tuổi thọ lâu dà…" at bounding box center [602, 417] width 505 height 14
click at [439, 454] on span "Có thể tùy chỉnh kích thước và hình dạng để phù hợp với mọi thiết kế kỹ thuật." at bounding box center [570, 448] width 383 height 14
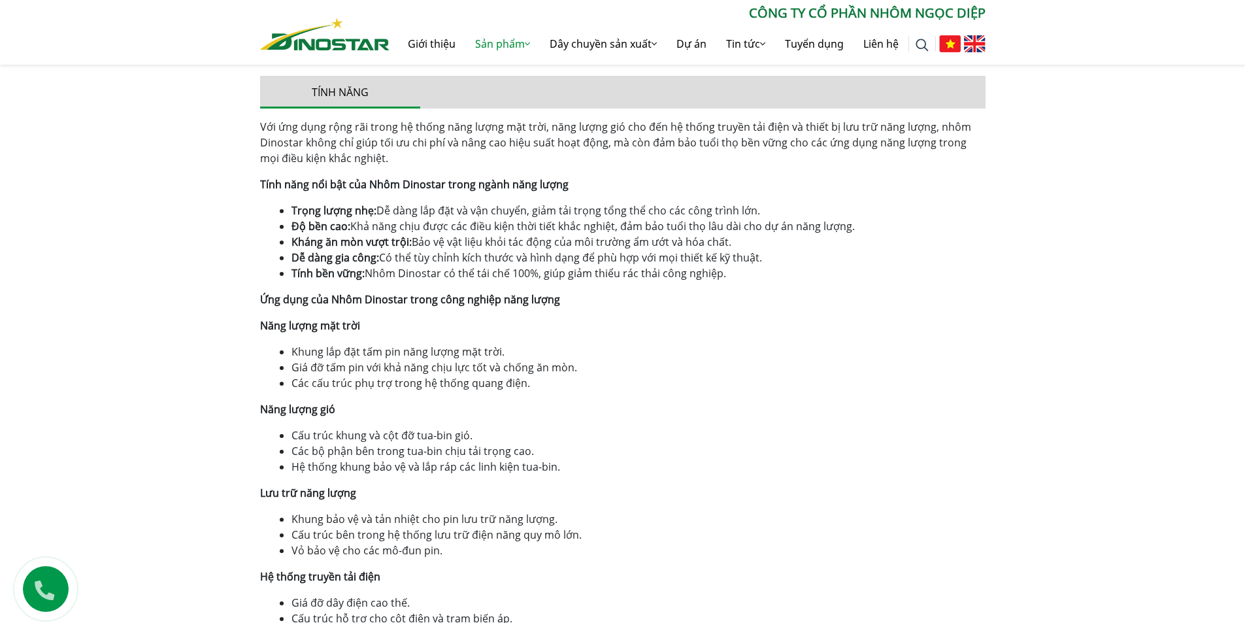
scroll to position [850, 0]
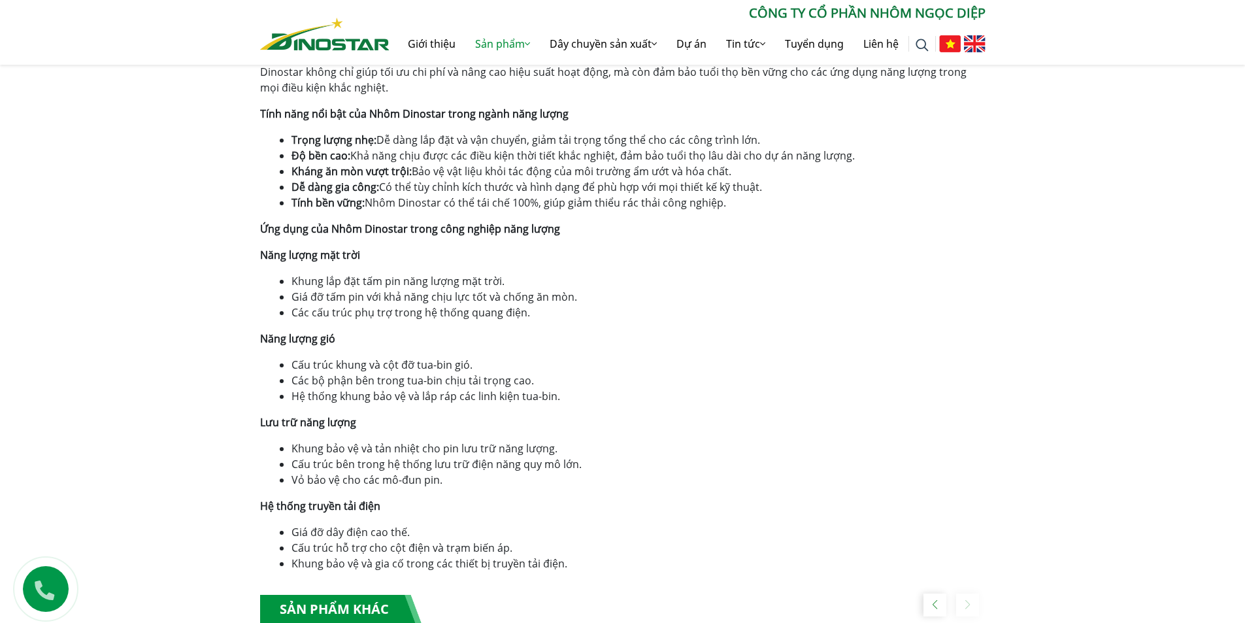
click at [403, 387] on span "Các bộ phận bên trong tua-bin chịu tải trọng cao." at bounding box center [412, 380] width 242 height 14
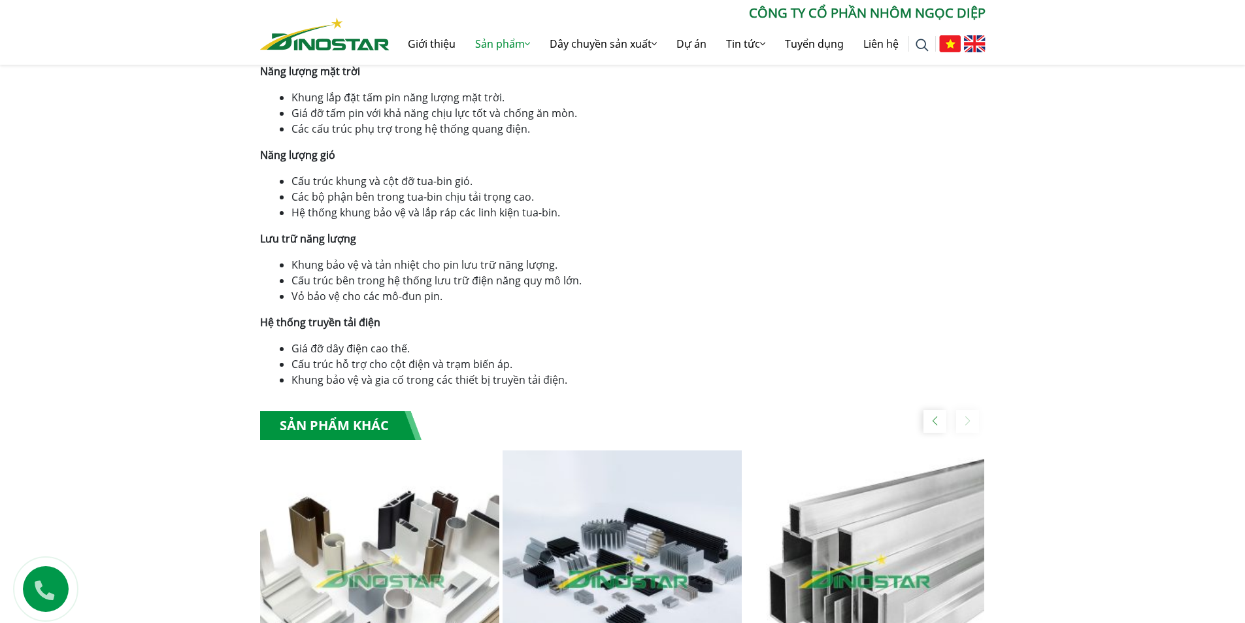
scroll to position [1046, 0]
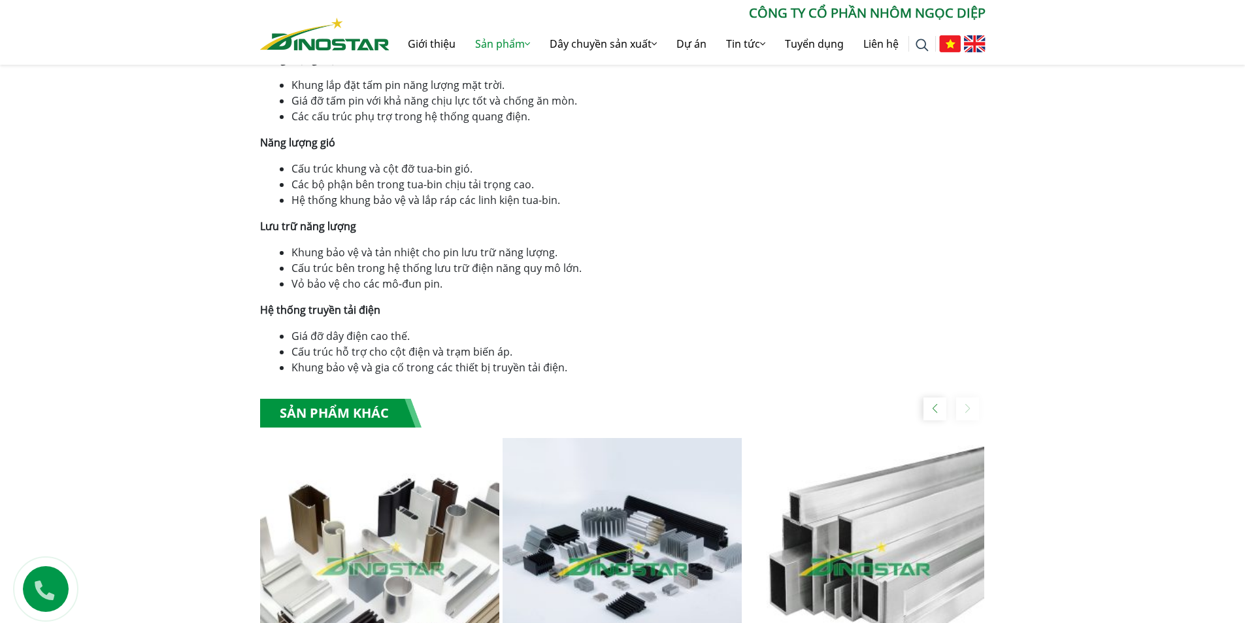
click at [413, 350] on span "Cấu trúc hỗ trợ cho cột điện và trạm biến áp." at bounding box center [401, 351] width 221 height 14
click at [418, 253] on span "Khung bảo vệ và tản nhiệt cho pin lưu trữ năng lượng." at bounding box center [424, 252] width 266 height 14
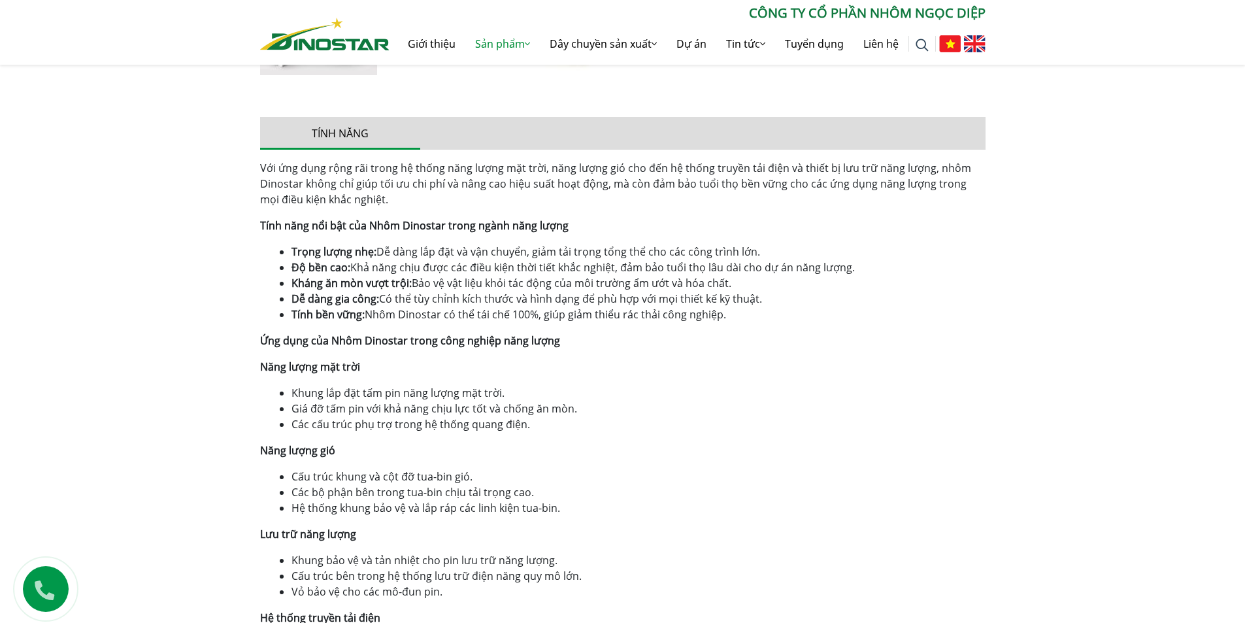
scroll to position [719, 0]
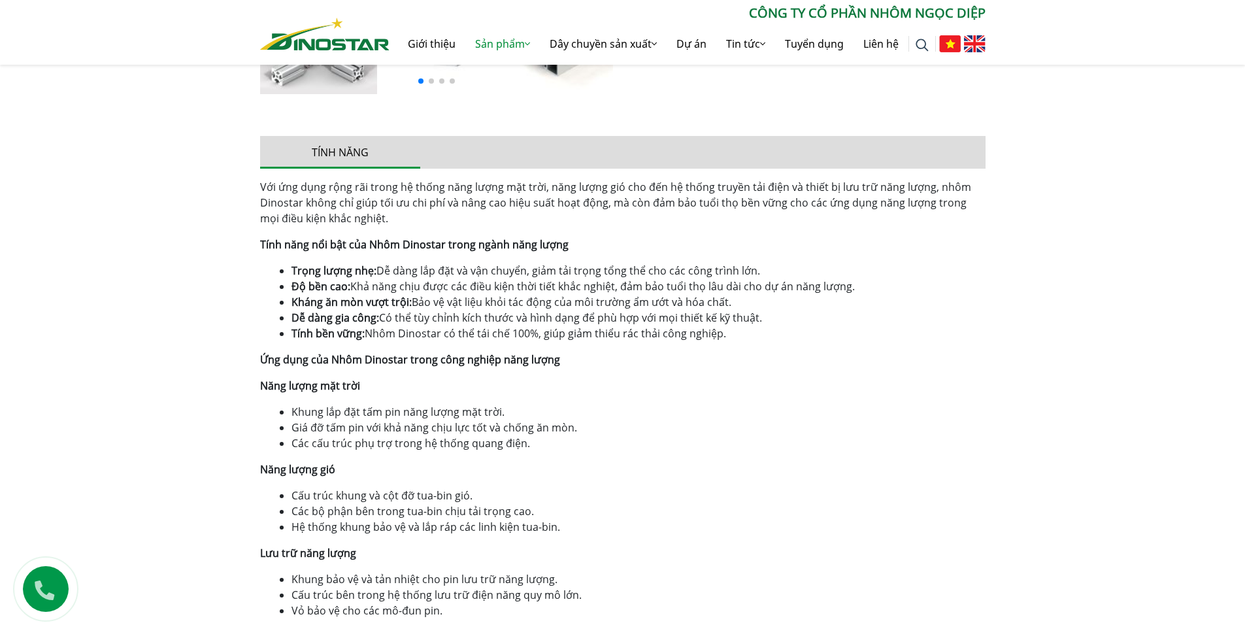
click at [395, 306] on b "Kháng ăn mòn vượt trội:" at bounding box center [351, 302] width 120 height 14
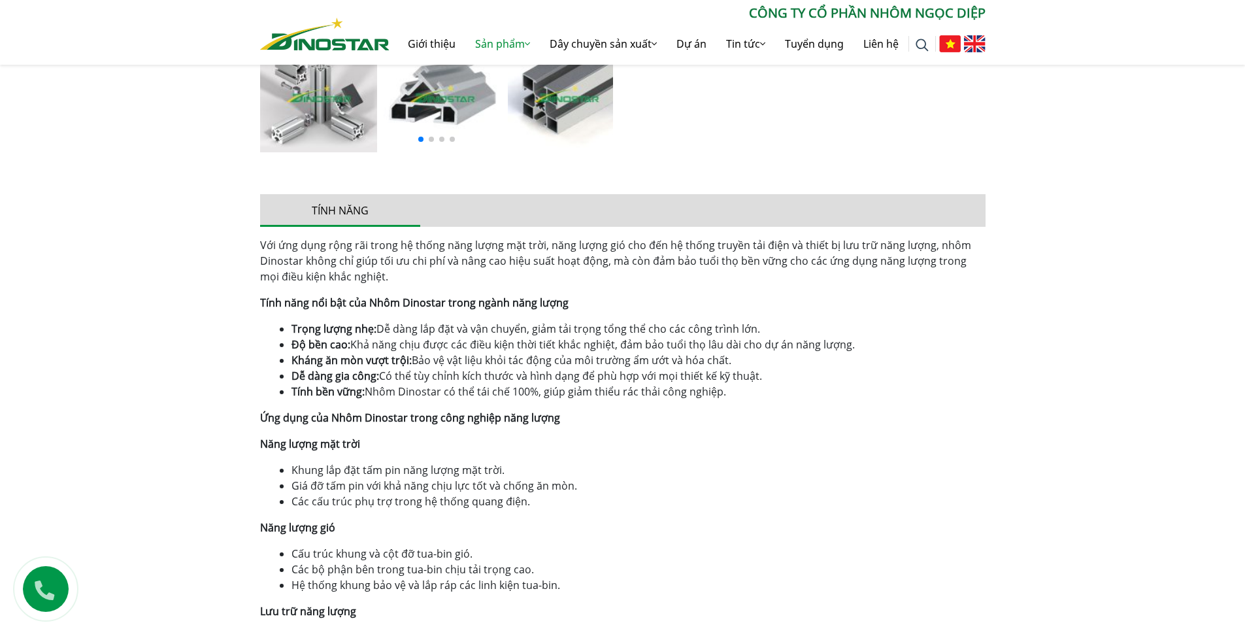
scroll to position [588, 0]
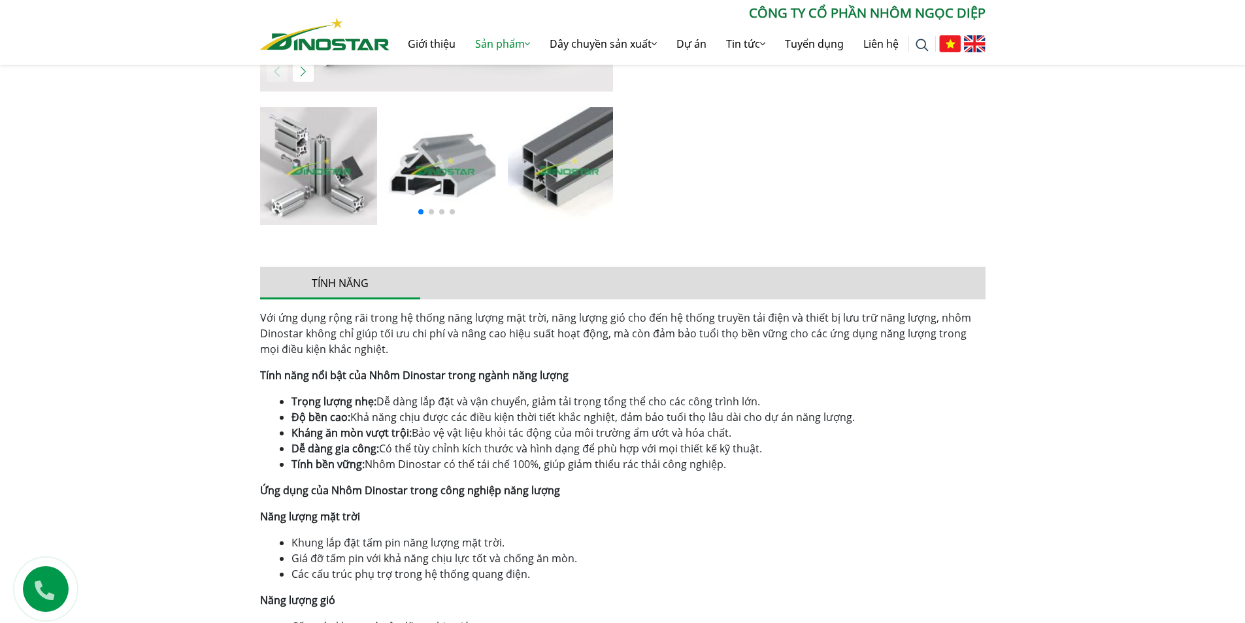
click at [444, 326] on span "Với ứng dụng rộng rãi trong hệ thống năng lượng mặt trời, năng lượng gió cho đế…" at bounding box center [615, 333] width 711 height 46
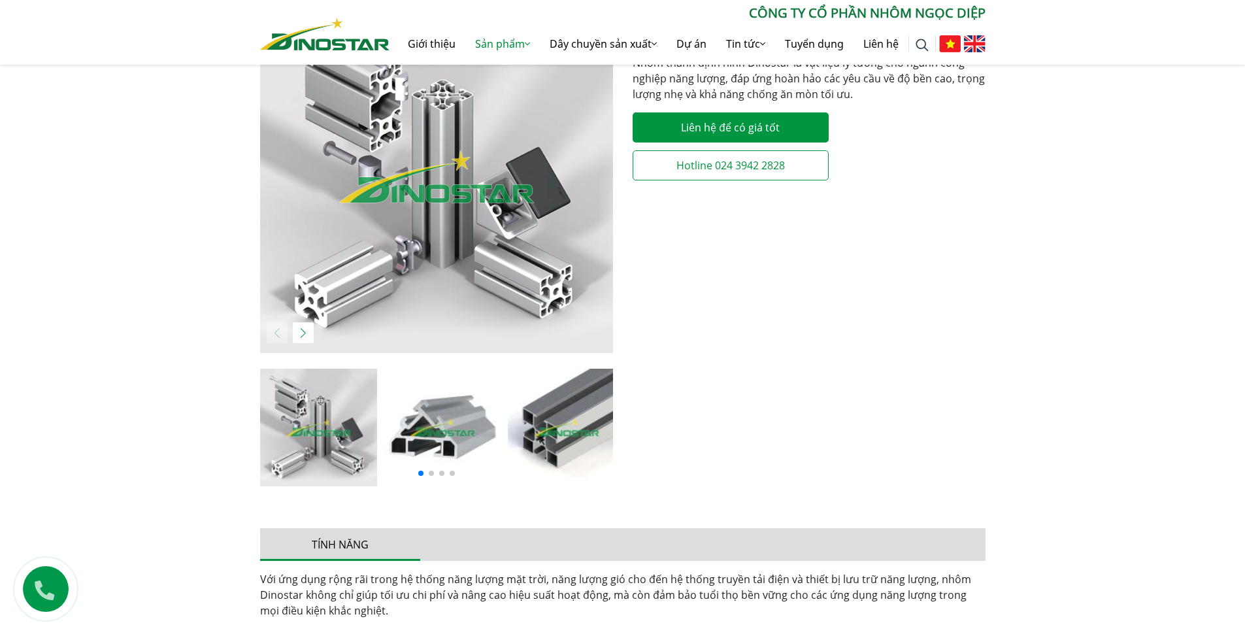
scroll to position [65, 0]
